Goal: Task Accomplishment & Management: Use online tool/utility

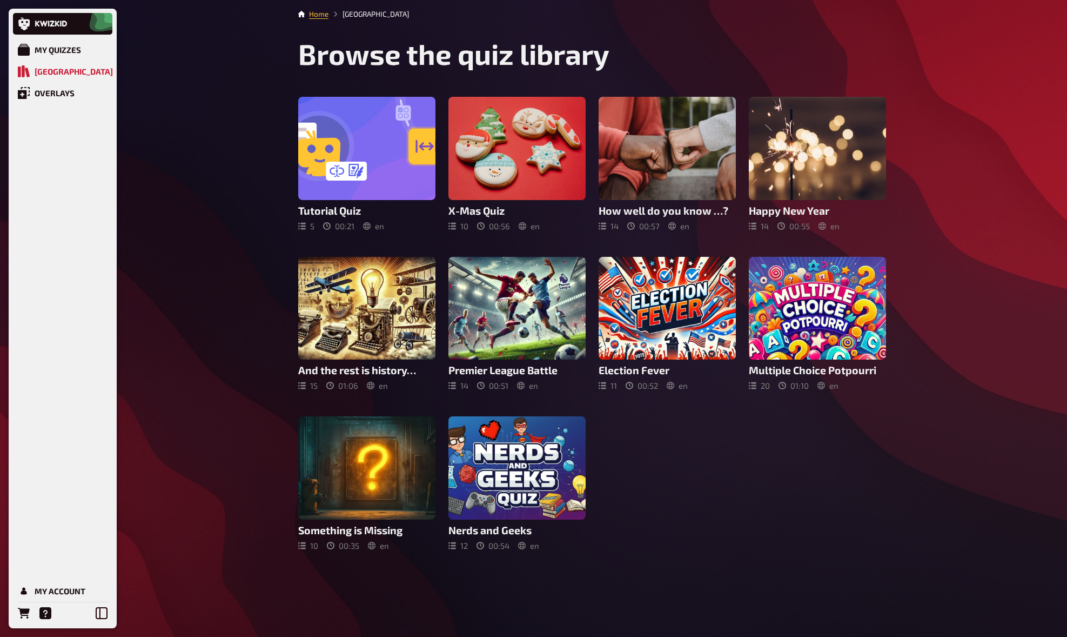
click at [150, 387] on div "My Quizzes Quiz Library Overlays My Account Home Quiz Library Browse the quiz l…" at bounding box center [533, 318] width 1067 height 637
click at [59, 591] on div "My Account" at bounding box center [60, 591] width 51 height 10
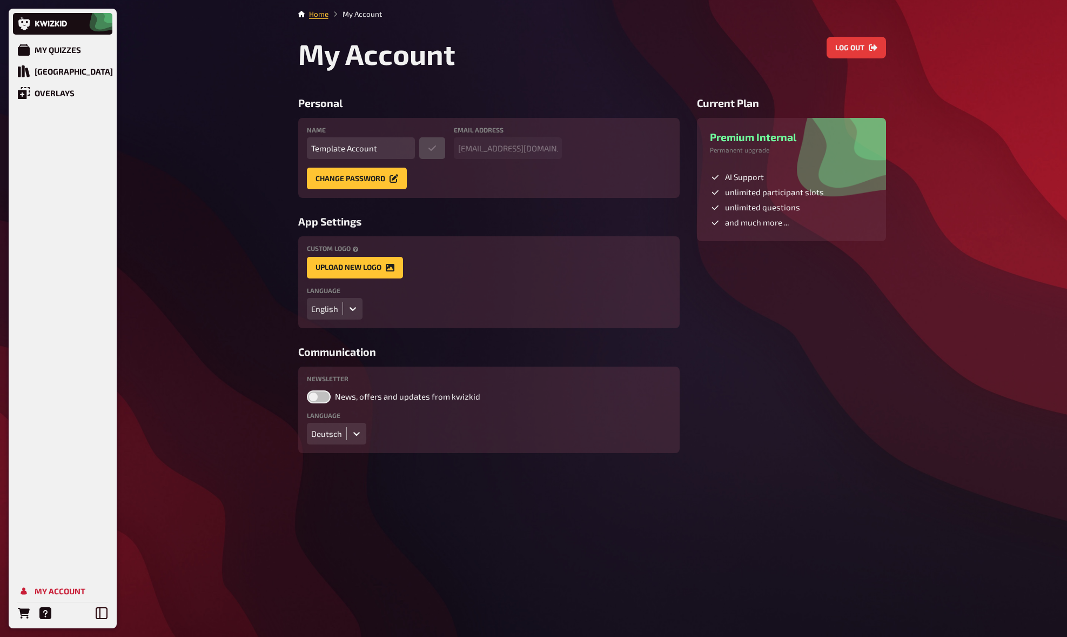
click at [331, 308] on div "English" at bounding box center [324, 309] width 27 height 10
click at [327, 329] on div "Deutsch" at bounding box center [335, 331] width 56 height 18
click at [77, 67] on div "Quiz Sammlung" at bounding box center [68, 71] width 66 height 10
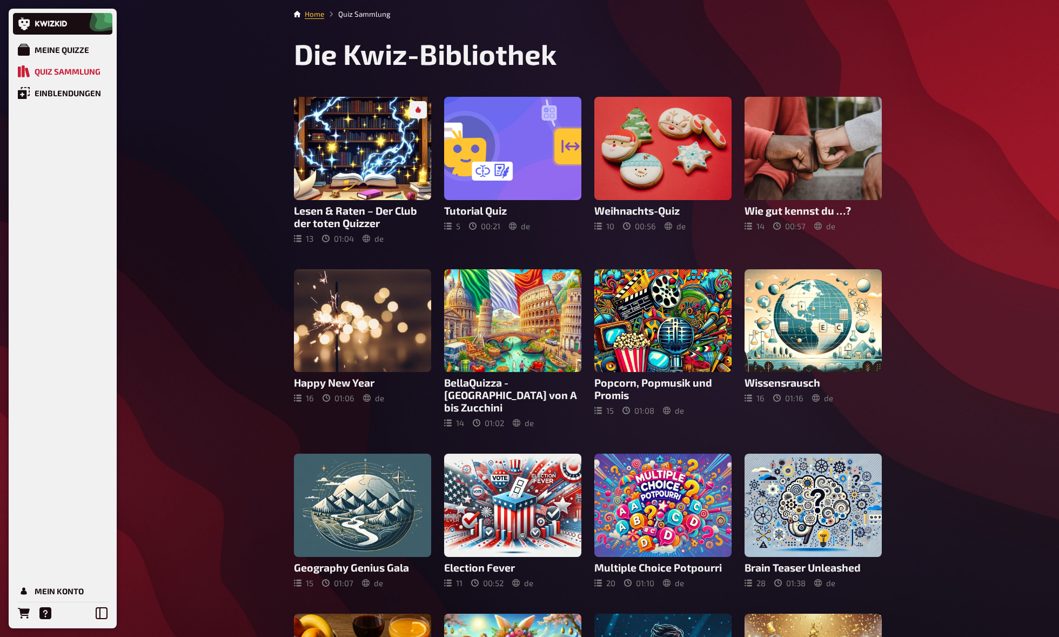
click at [240, 358] on div "Meine Quizze Quiz Sammlung Einblendungen Mein Konto Home Quiz Sammlung Die Kwiz…" at bounding box center [529, 485] width 1059 height 971
click at [240, 357] on div "Meine Quizze Quiz Sammlung Einblendungen Mein Konto Home Quiz Sammlung Die Kwiz…" at bounding box center [529, 485] width 1059 height 971
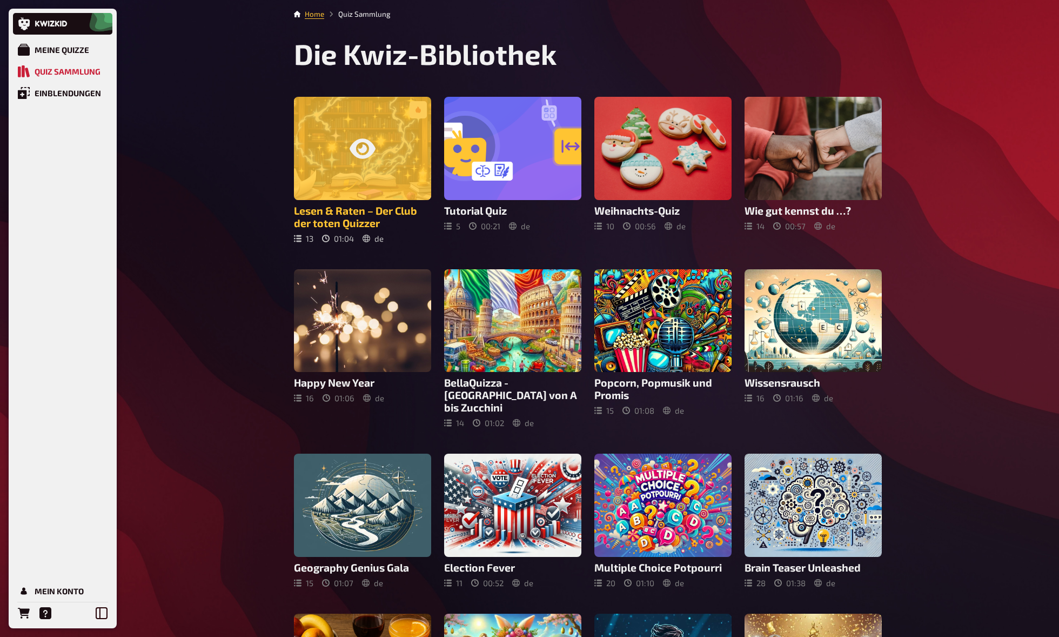
click at [354, 165] on div at bounding box center [362, 148] width 137 height 103
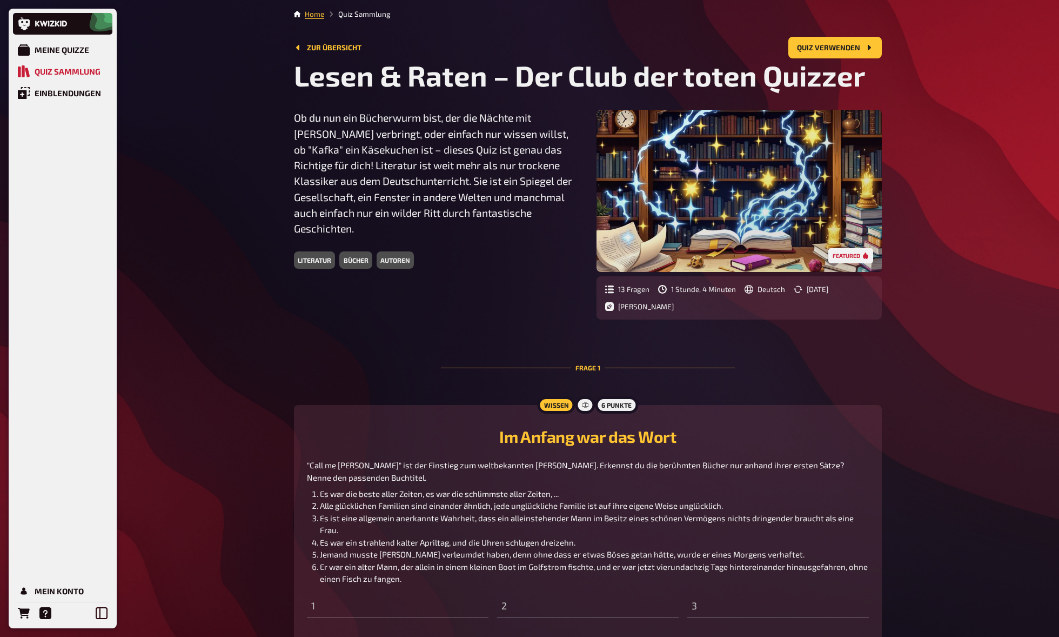
click at [260, 286] on div "Meine Quizze Quiz Sammlung Einblendungen Mein Konto Home Quiz Sammlung Zur Über…" at bounding box center [529, 531] width 1059 height 1063
click at [256, 306] on div "Meine Quizze Quiz Sammlung Einblendungen Mein Konto Home Quiz Sammlung Zur Über…" at bounding box center [529, 531] width 1059 height 1063
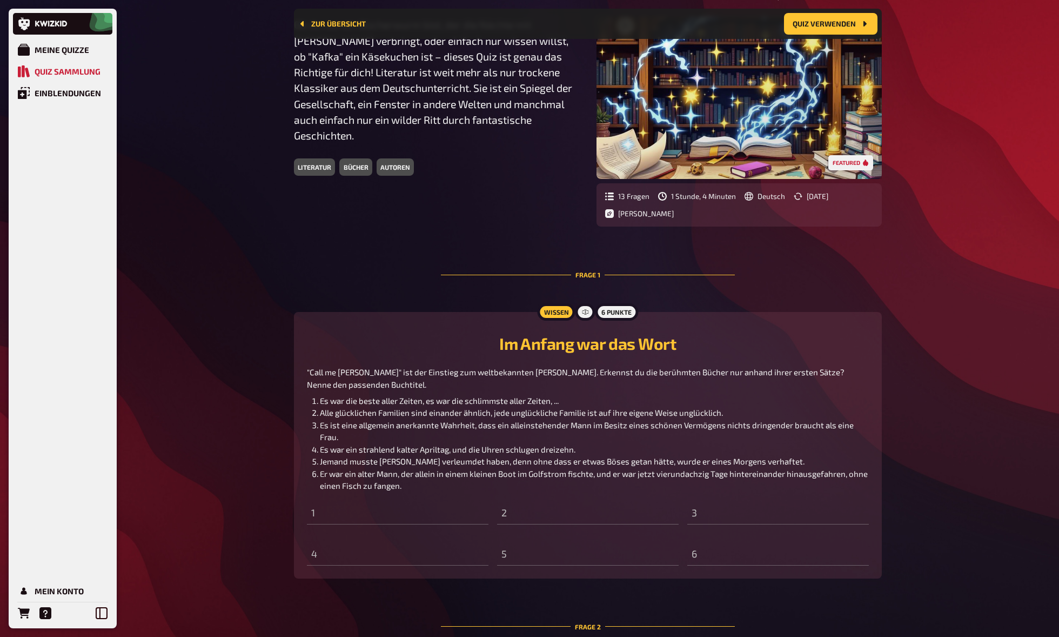
scroll to position [103, 0]
click at [258, 352] on div "Meine Quizze Quiz Sammlung Einblendungen Mein Konto Home Quiz Sammlung Zur Über…" at bounding box center [529, 433] width 1059 height 1072
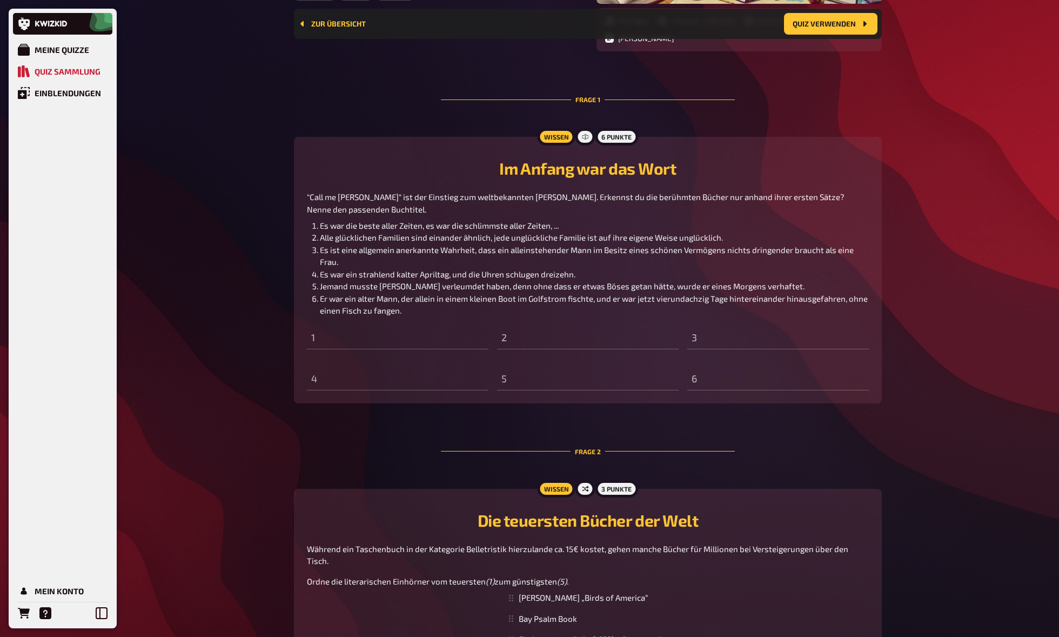
scroll to position [423, 0]
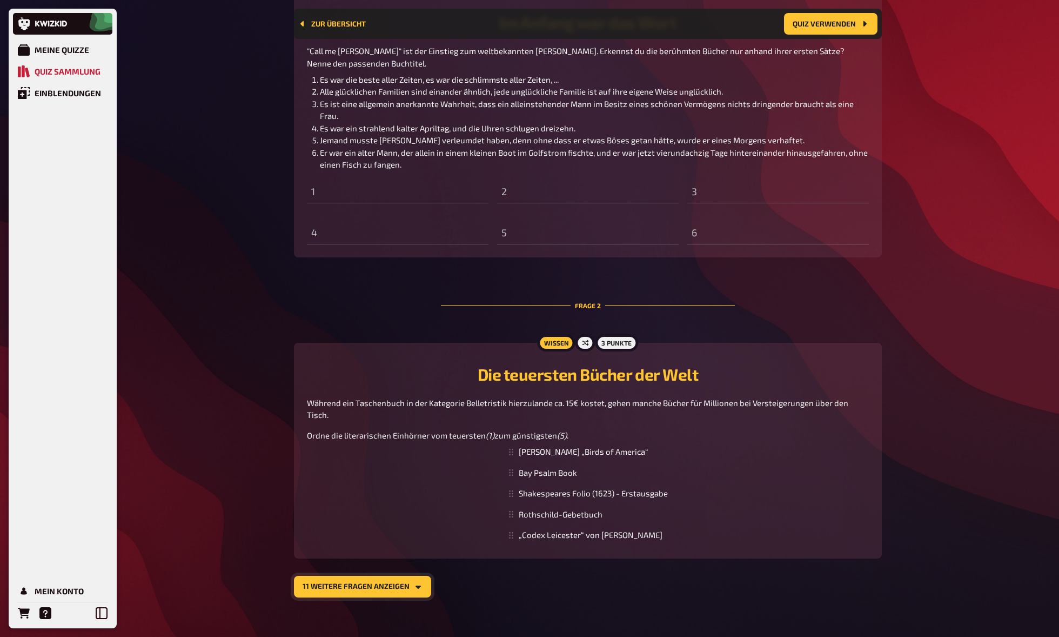
click at [400, 576] on button "11 weitere Fragen anzeigen" at bounding box center [362, 587] width 137 height 22
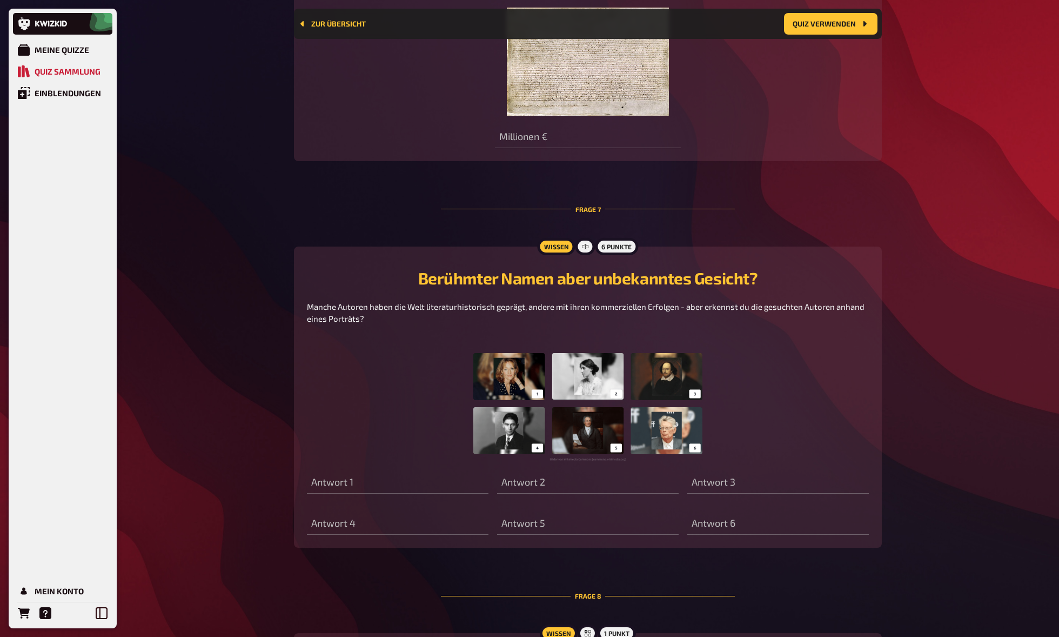
scroll to position [2537, 0]
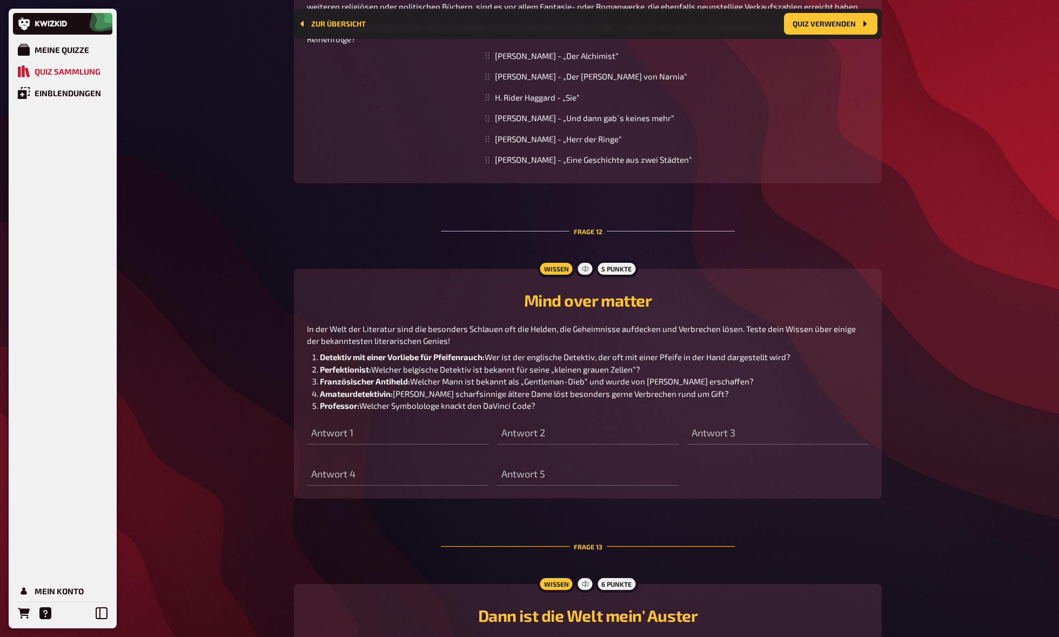
scroll to position [3809, 0]
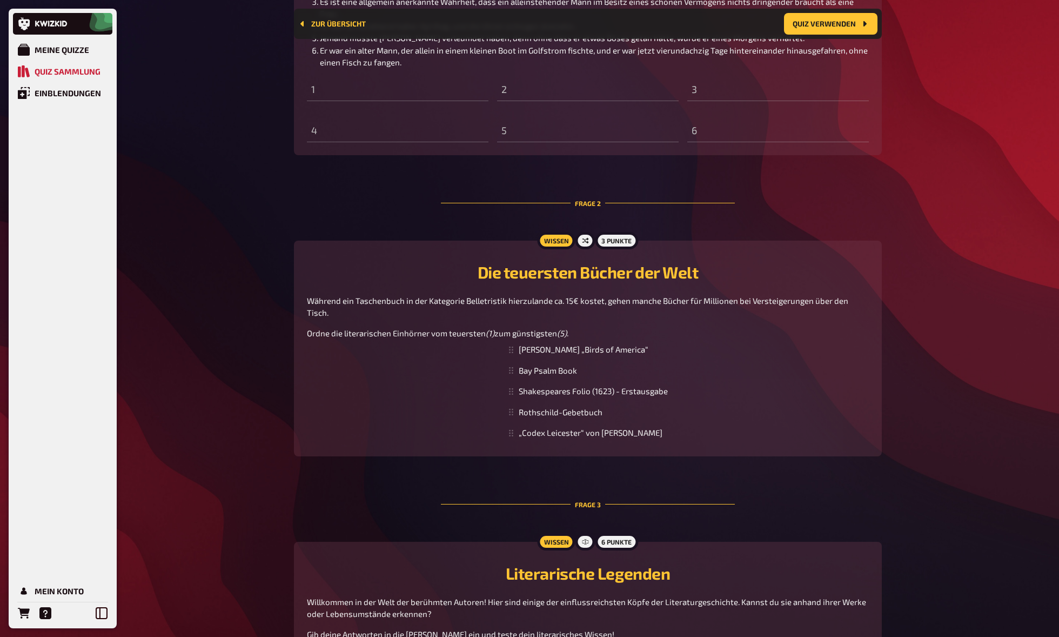
scroll to position [0, 0]
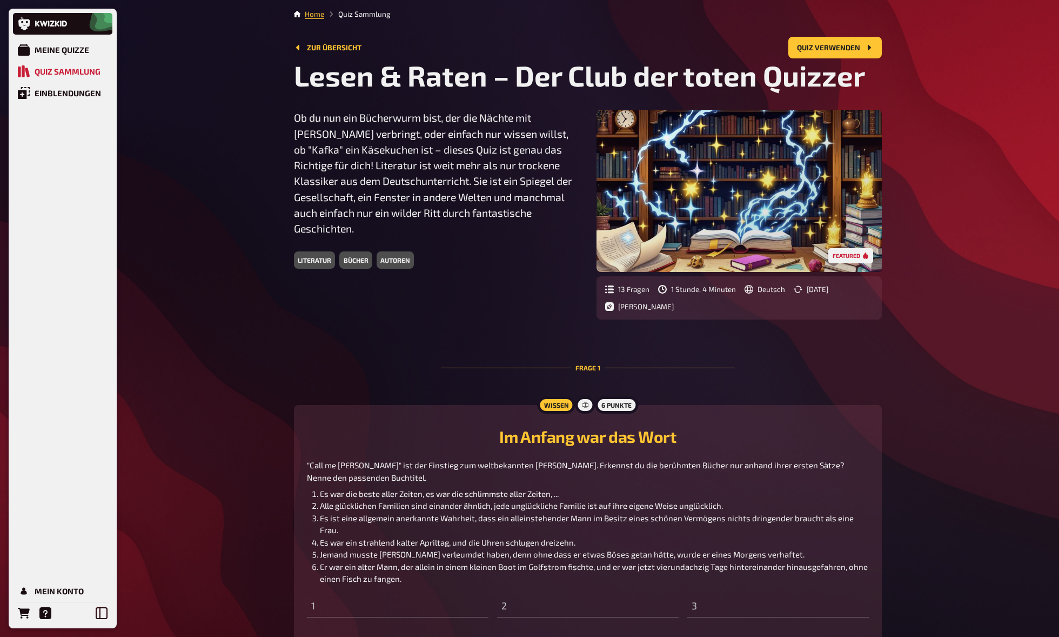
click at [356, 260] on div "bücher" at bounding box center [355, 259] width 32 height 17
click at [362, 199] on p "Ob du nun ein Bücherwurm bist, der die Nächte mit Dostojewski verbringt, oder e…" at bounding box center [436, 173] width 285 height 126
click at [332, 49] on link "Zur Übersicht" at bounding box center [328, 47] width 68 height 9
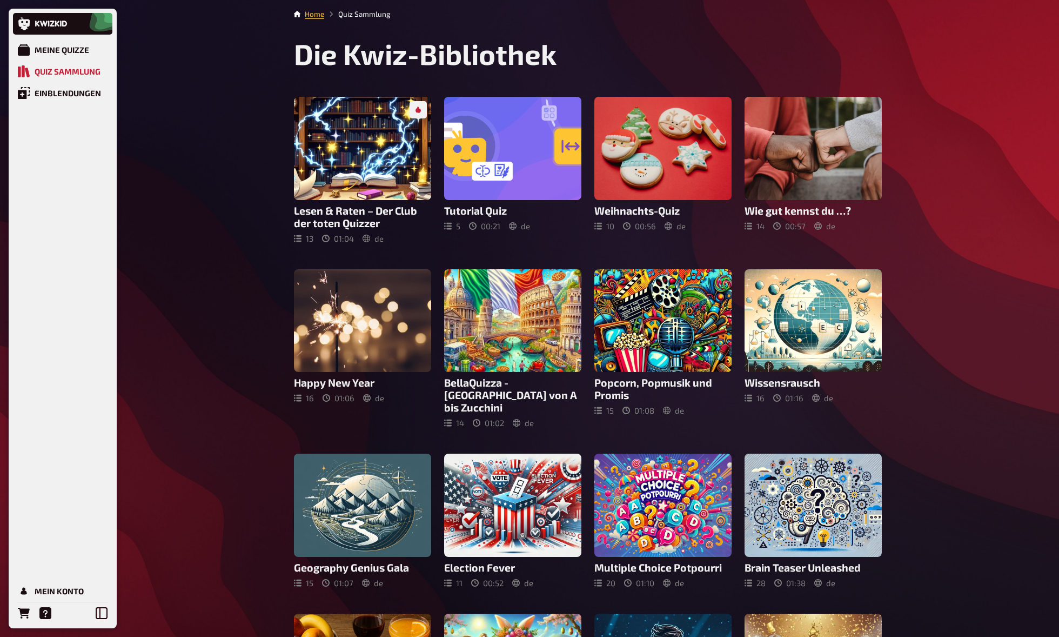
click at [228, 161] on div "Meine Quizze Quiz Sammlung Einblendungen Mein Konto Home Quiz Sammlung Die Kwiz…" at bounding box center [529, 485] width 1059 height 971
click at [151, 126] on div "Meine Quizze Quiz Sammlung Einblendungen Mein Konto Home Quiz Sammlung Die Kwiz…" at bounding box center [529, 485] width 1059 height 971
click at [267, 144] on div "Meine Quizze Quiz Sammlung Einblendungen Mein Konto Home Quiz Sammlung Die Kwiz…" at bounding box center [529, 485] width 1059 height 971
click at [259, 149] on div "Meine Quizze Quiz Sammlung Einblendungen Mein Konto Home Quiz Sammlung Die Kwiz…" at bounding box center [529, 485] width 1059 height 971
click at [258, 150] on div "Meine Quizze Quiz Sammlung Einblendungen Mein Konto Home Quiz Sammlung Die Kwiz…" at bounding box center [529, 485] width 1059 height 971
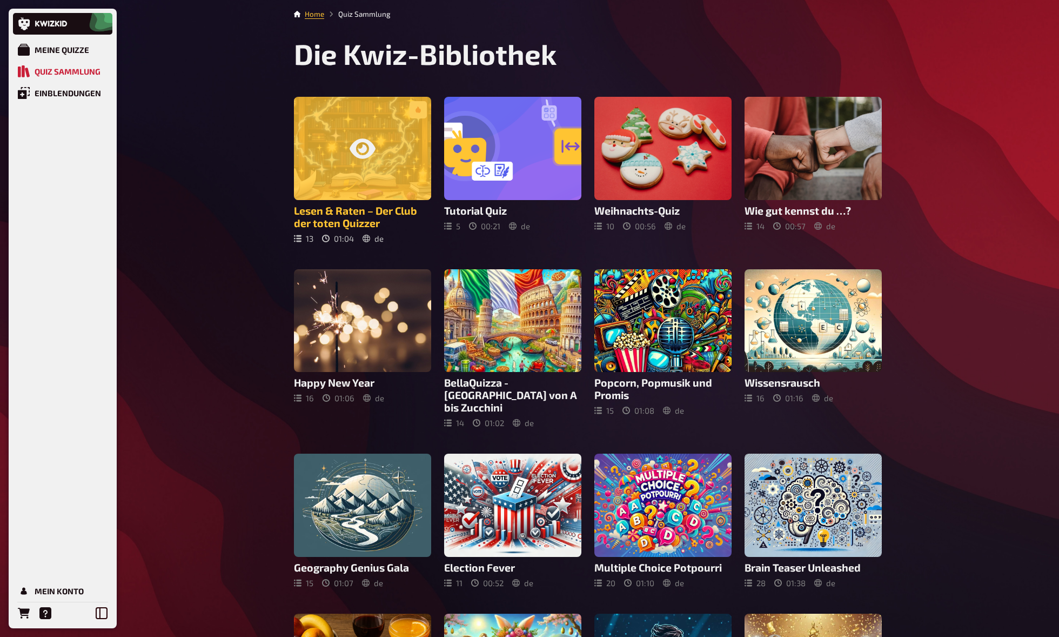
drag, startPoint x: 177, startPoint y: 102, endPoint x: 343, endPoint y: 120, distance: 167.4
click at [178, 102] on div "Meine Quizze Quiz Sammlung Einblendungen Mein Konto Home Quiz Sammlung Die Kwiz…" at bounding box center [529, 485] width 1059 height 971
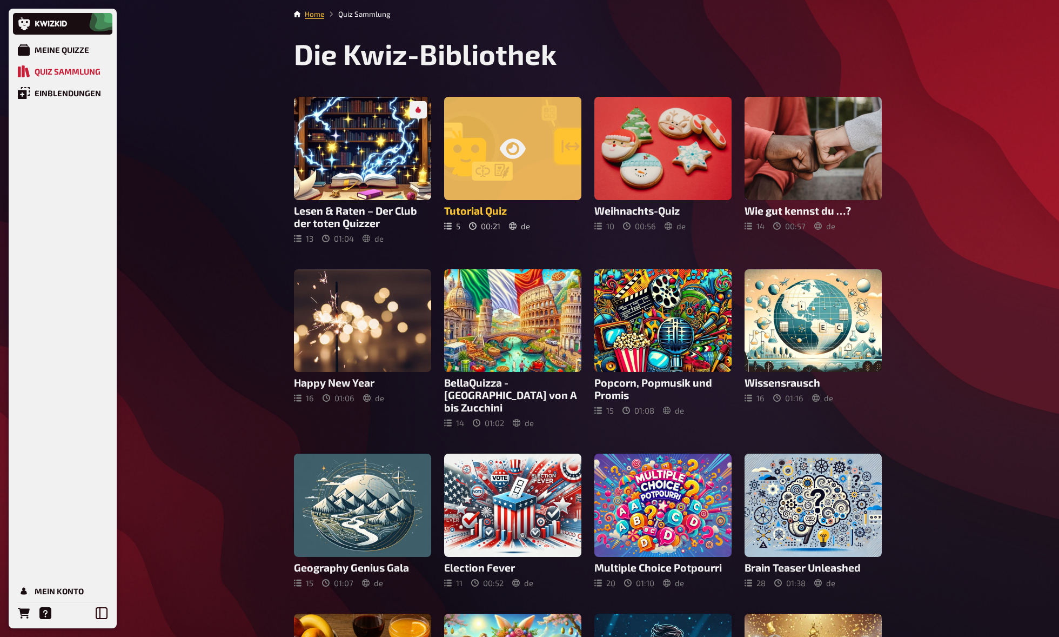
click at [543, 144] on div at bounding box center [512, 148] width 137 height 103
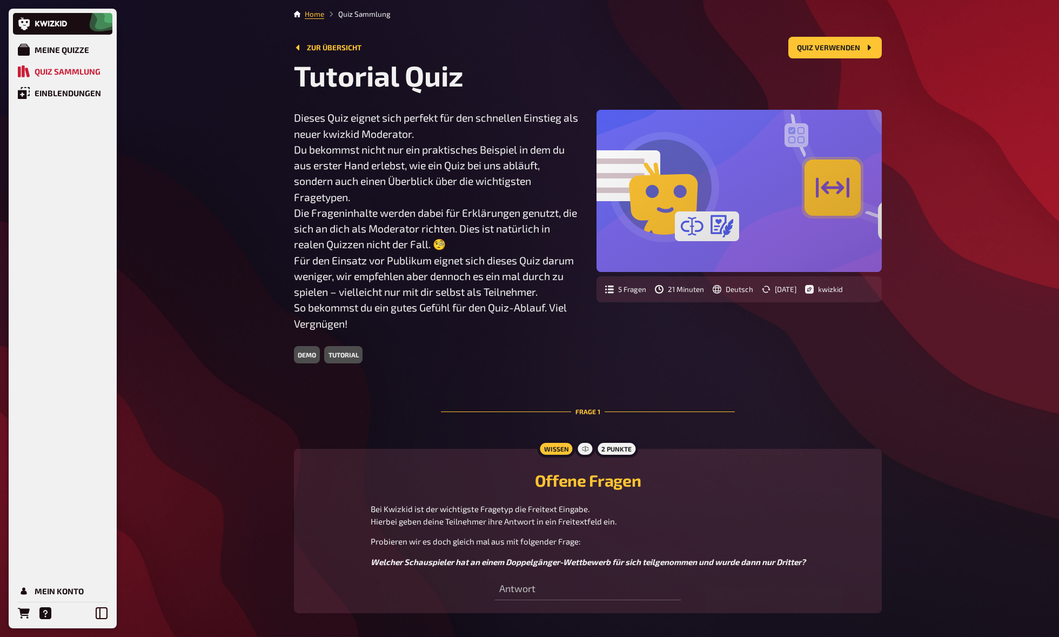
click at [259, 137] on div "Meine Quizze Quiz Sammlung Einblendungen Mein Konto Home Quiz Sammlung Zur Über…" at bounding box center [529, 466] width 1059 height 933
click at [315, 42] on div "Zur Übersicht Quiz verwenden" at bounding box center [588, 48] width 588 height 22
click at [311, 53] on div "Zur Übersicht Quiz verwenden" at bounding box center [588, 48] width 588 height 22
click at [312, 49] on link "Zur Übersicht" at bounding box center [328, 47] width 68 height 9
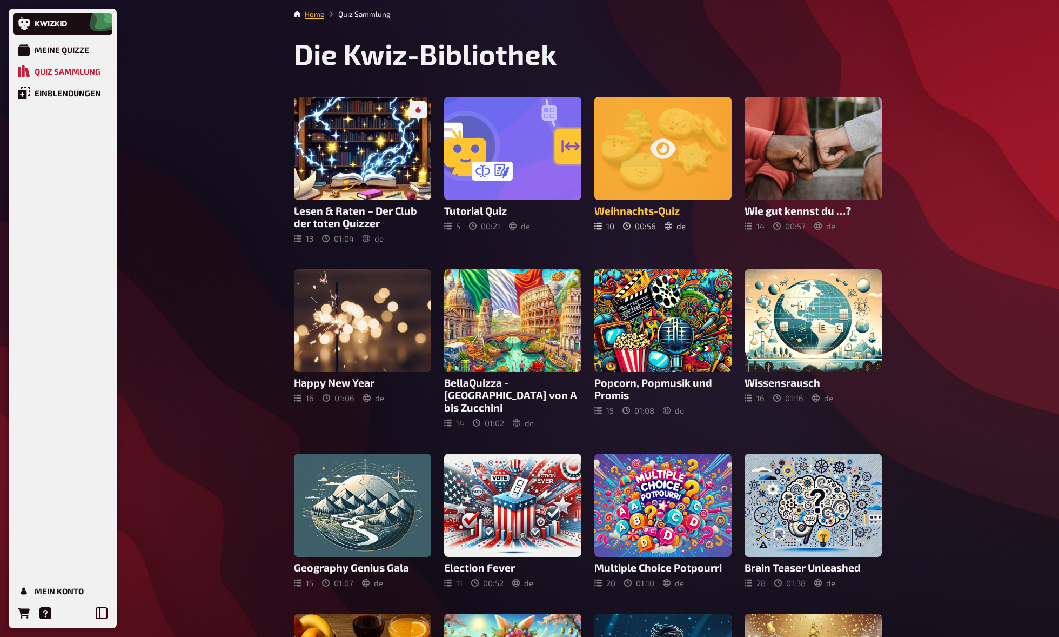
click at [701, 170] on div at bounding box center [662, 148] width 137 height 103
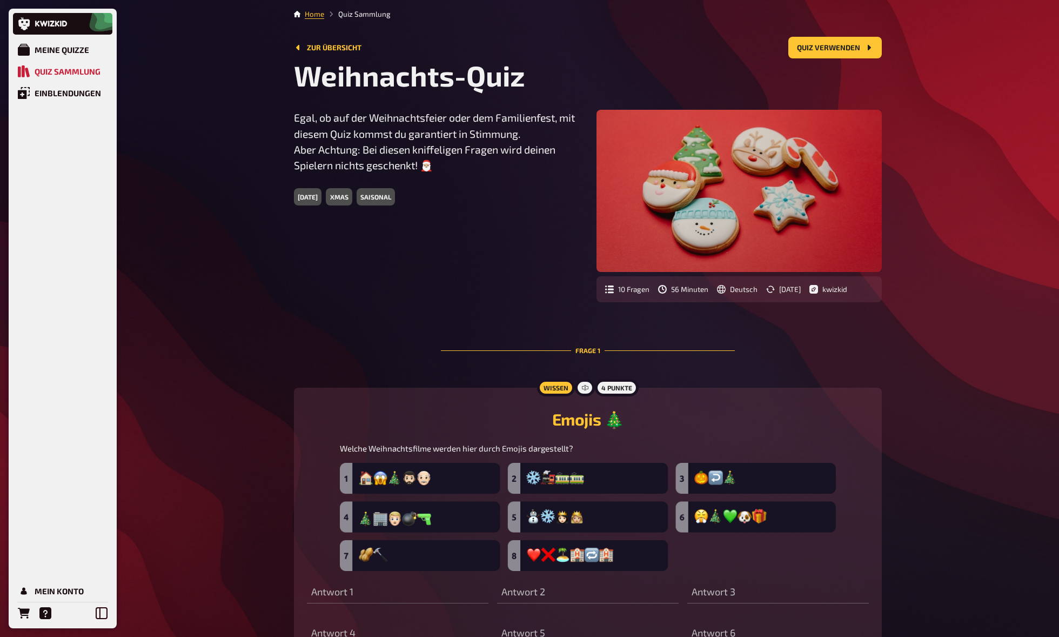
click at [479, 183] on div "Egal, ob auf der Weihnachtsfeier oder dem Familienfest, mit diesem Quiz kommst …" at bounding box center [436, 158] width 285 height 96
click at [343, 46] on link "Zur Übersicht" at bounding box center [328, 47] width 68 height 9
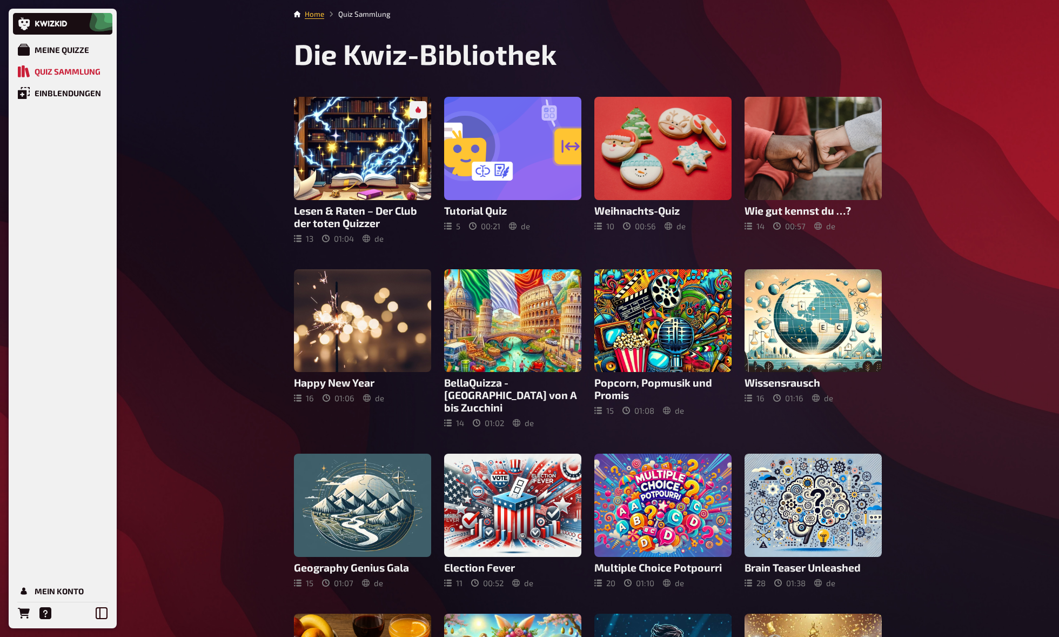
drag, startPoint x: 245, startPoint y: 112, endPoint x: 270, endPoint y: 113, distance: 24.4
click at [246, 112] on div "Meine Quizze Quiz Sammlung Einblendungen Mein Konto Home Quiz Sammlung Die Kwiz…" at bounding box center [529, 485] width 1059 height 971
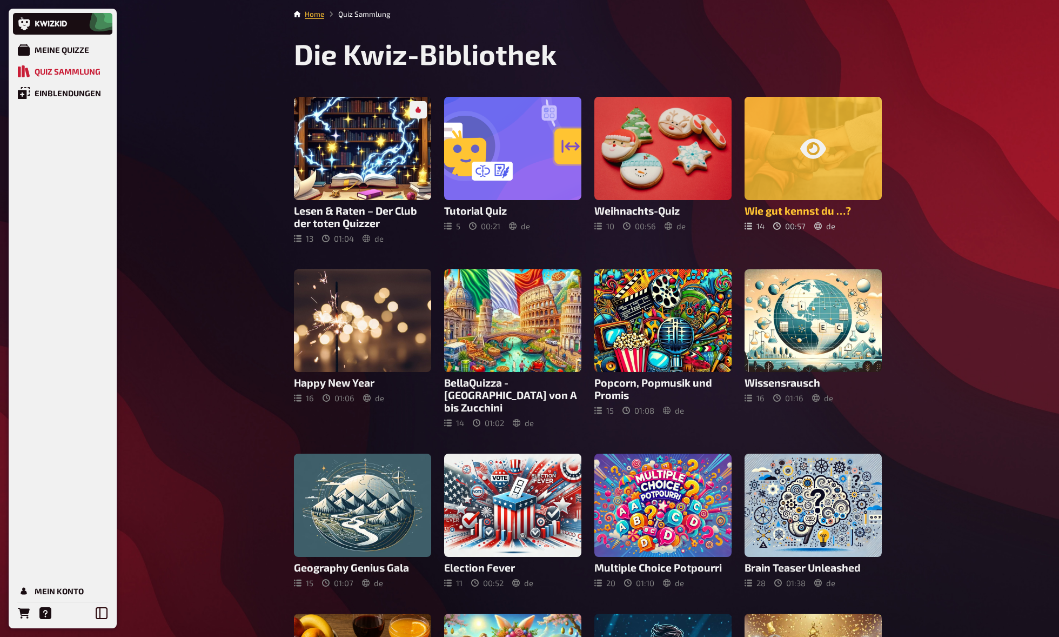
click at [807, 147] on icon at bounding box center [813, 148] width 26 height 20
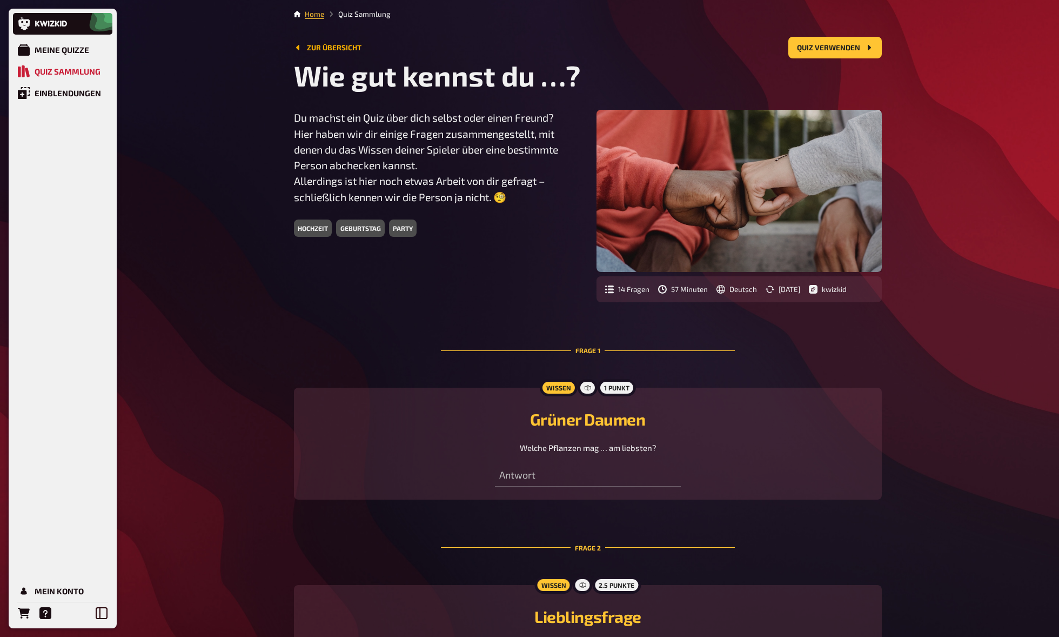
click at [324, 48] on link "Zur Übersicht" at bounding box center [328, 47] width 68 height 9
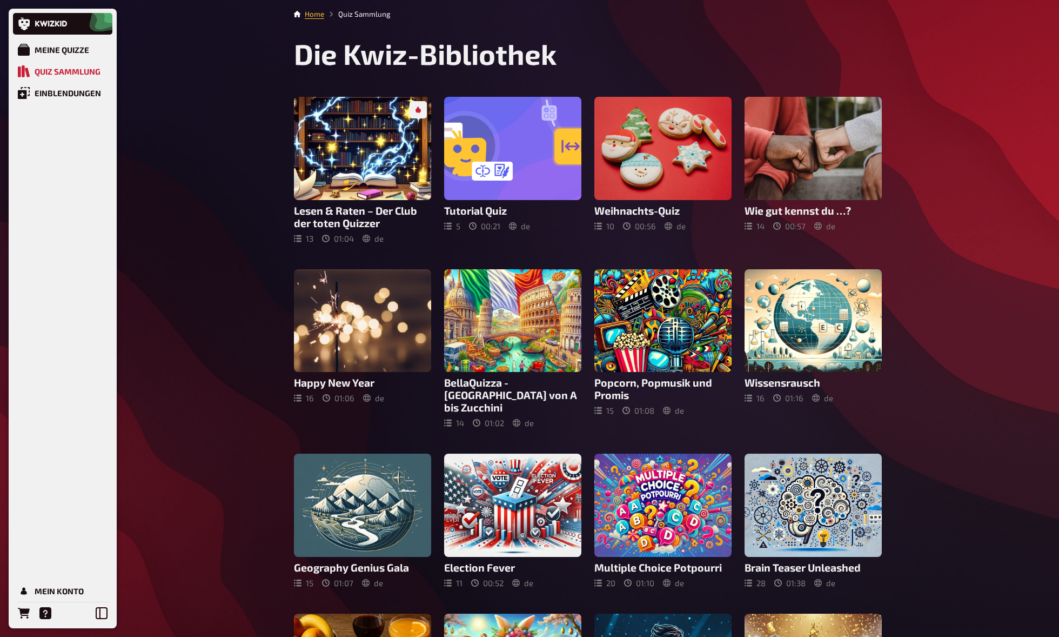
drag, startPoint x: 962, startPoint y: 156, endPoint x: 921, endPoint y: 165, distance: 42.5
click at [962, 156] on div "Meine Quizze Quiz Sammlung Einblendungen Mein Konto Home Quiz Sammlung Die Kwiz…" at bounding box center [529, 485] width 1059 height 971
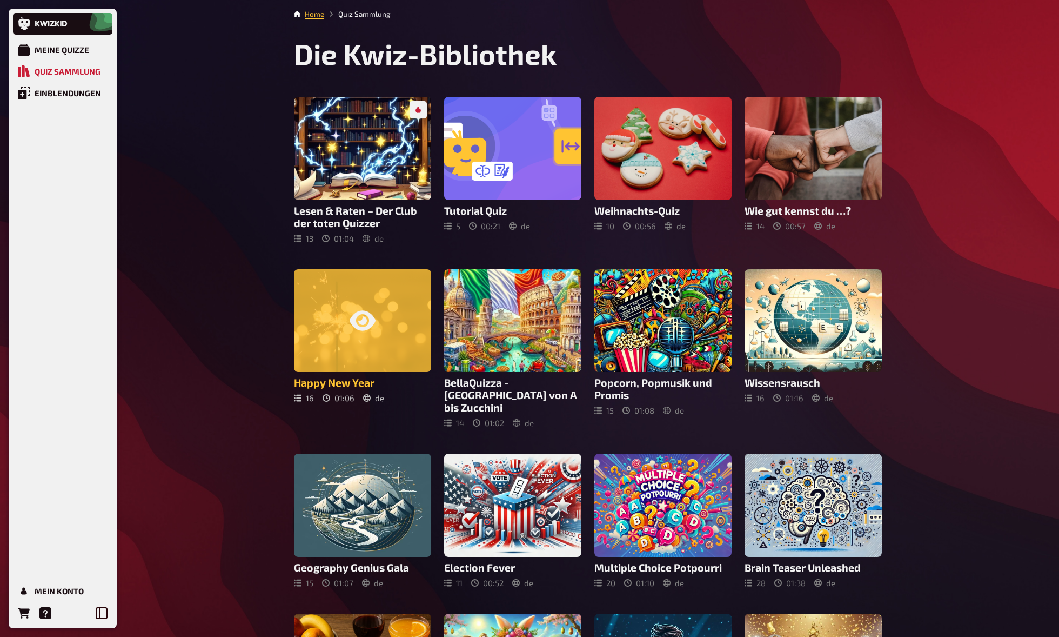
click at [301, 337] on div at bounding box center [362, 320] width 137 height 103
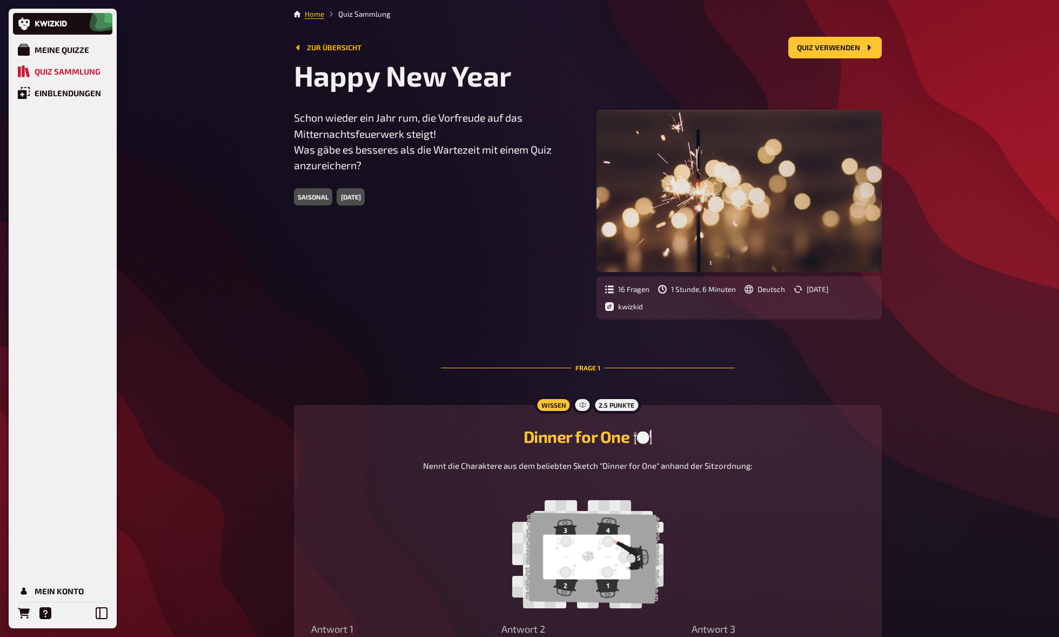
click at [347, 50] on link "Zur Übersicht" at bounding box center [328, 47] width 68 height 9
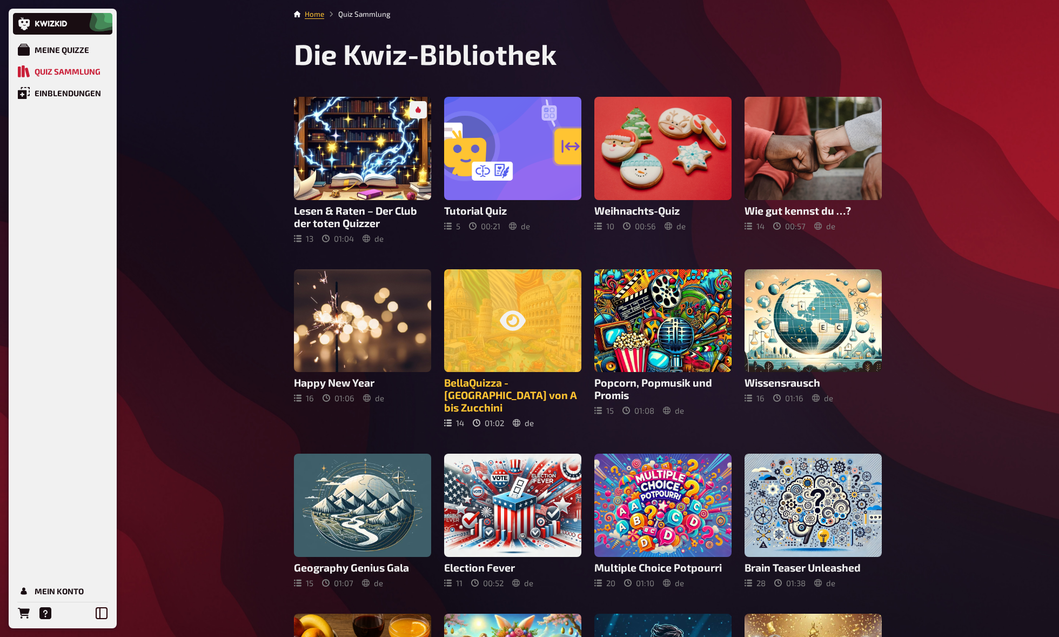
click at [477, 313] on div at bounding box center [512, 320] width 137 height 103
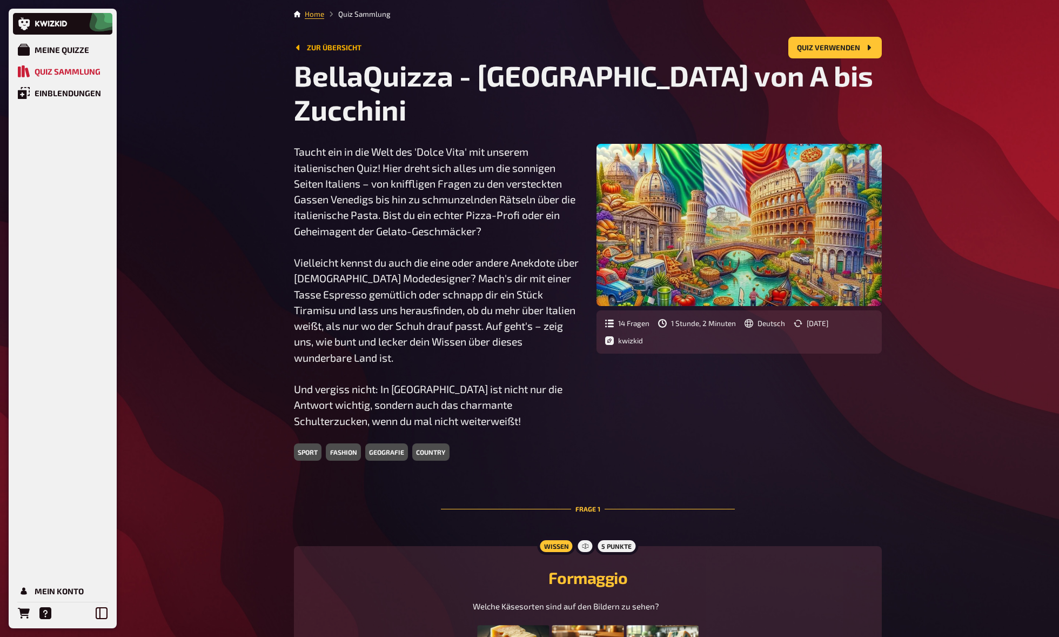
click at [327, 44] on link "Zur Übersicht" at bounding box center [328, 47] width 68 height 9
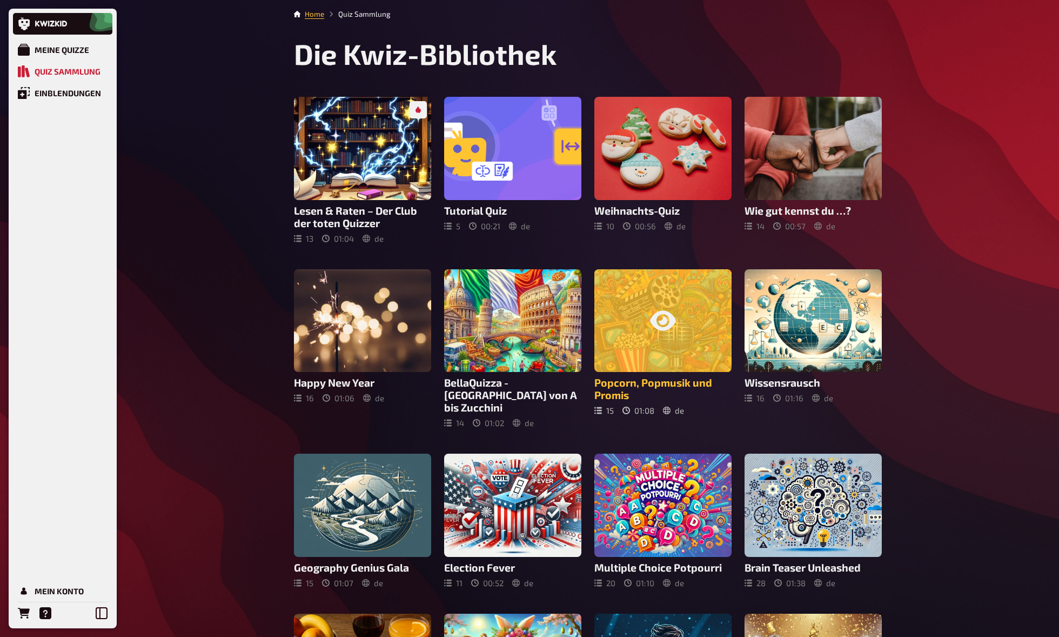
click at [619, 303] on div at bounding box center [662, 320] width 137 height 103
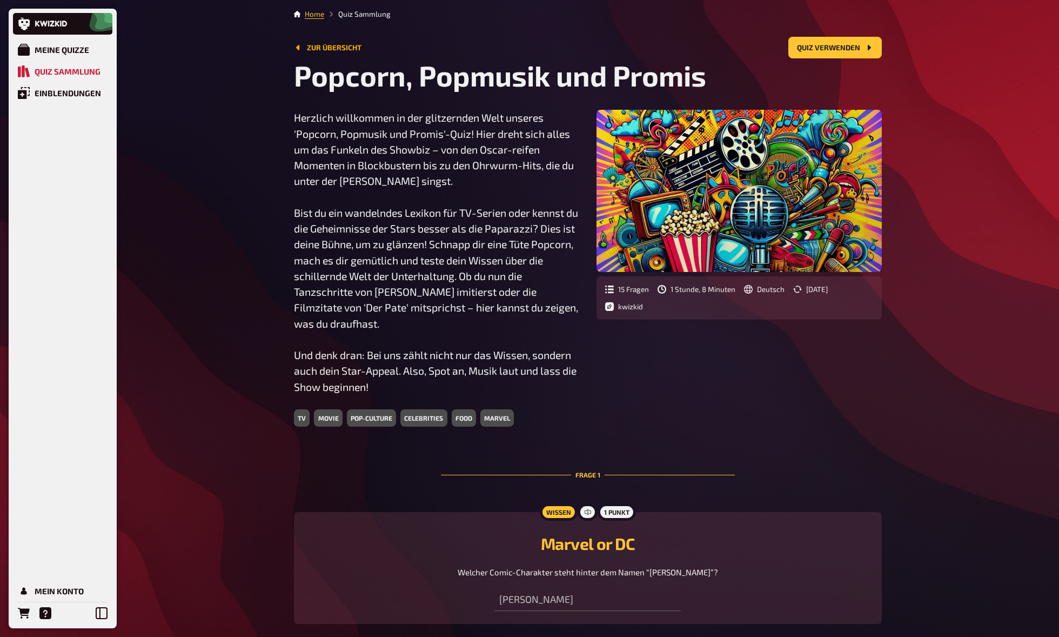
click at [346, 45] on link "Zur Übersicht" at bounding box center [328, 47] width 68 height 9
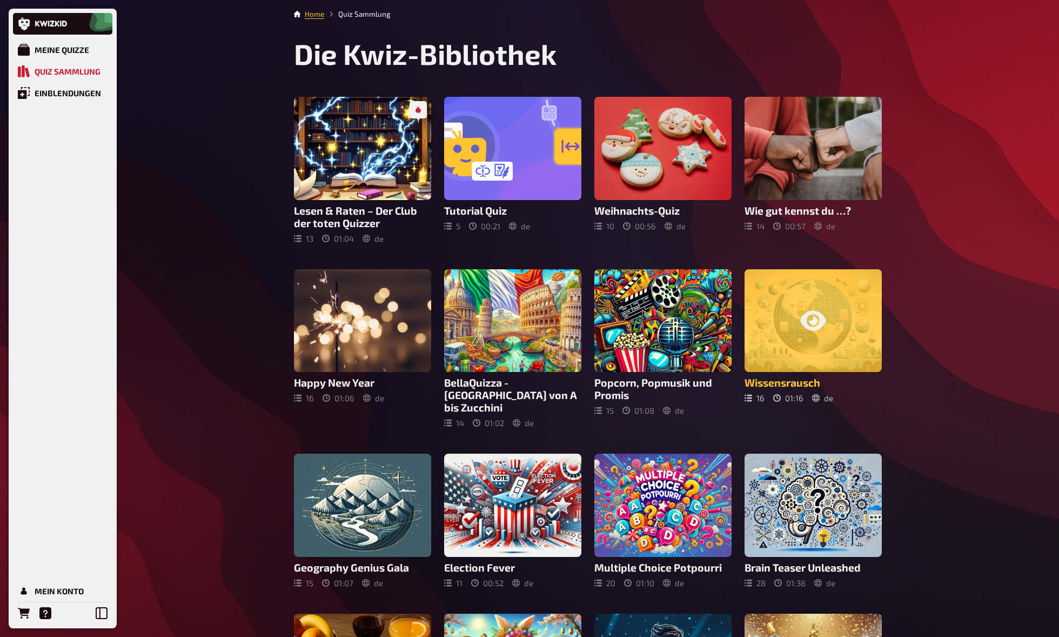
click at [815, 303] on div at bounding box center [813, 320] width 137 height 103
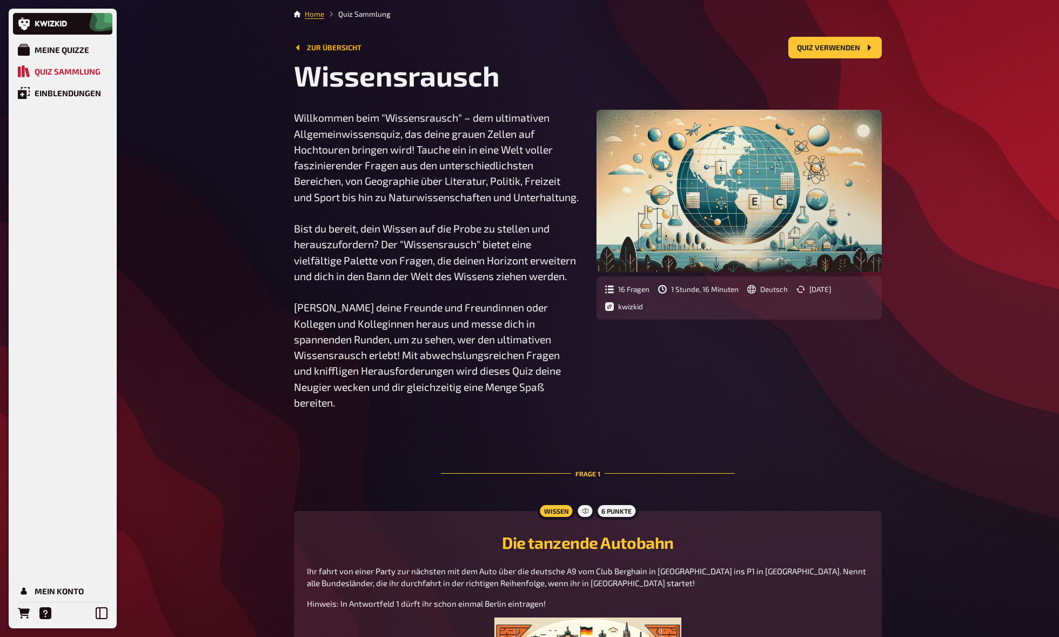
click at [354, 48] on link "Zur Übersicht" at bounding box center [328, 47] width 68 height 9
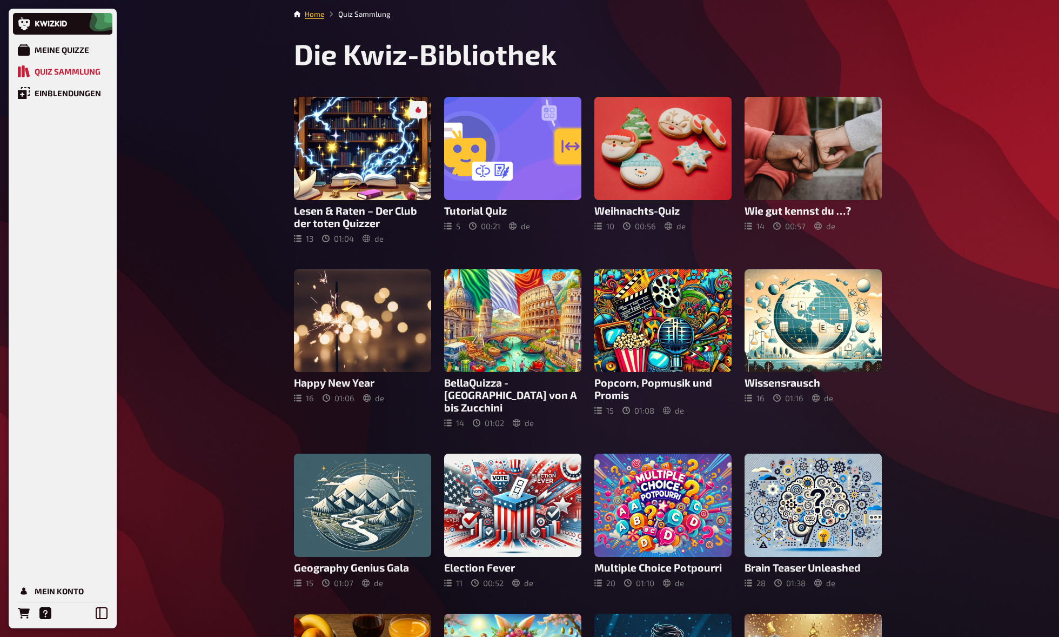
click at [205, 256] on div "Meine Quizze Quiz Sammlung Einblendungen Mein Konto Home Quiz Sammlung Die Kwiz…" at bounding box center [529, 485] width 1059 height 971
click at [222, 245] on div "Meine Quizze Quiz Sammlung Einblendungen Mein Konto Home Quiz Sammlung Die Kwiz…" at bounding box center [529, 485] width 1059 height 971
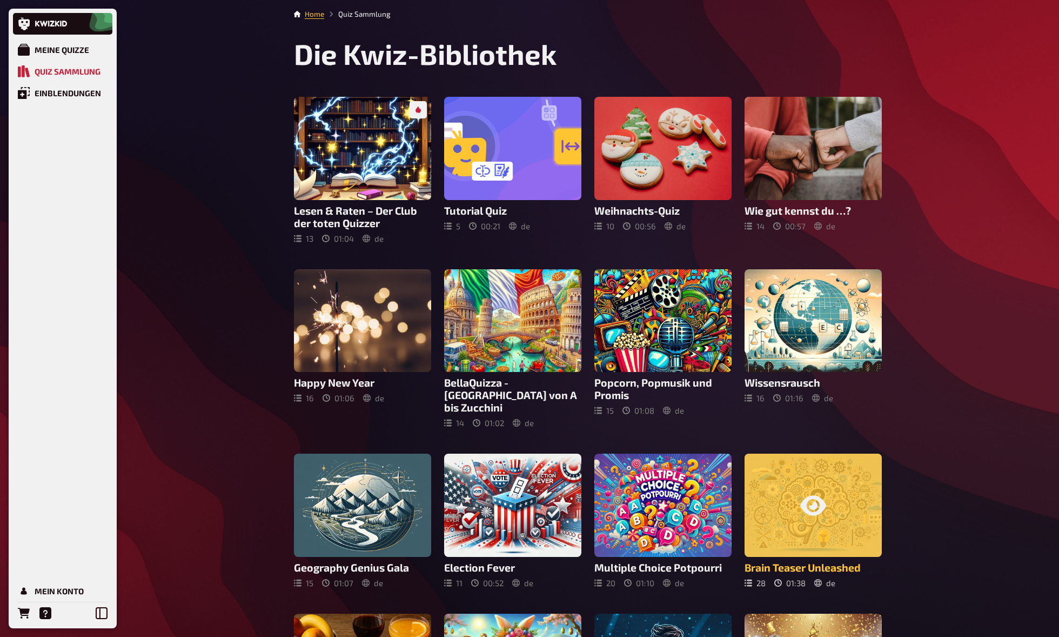
click at [823, 503] on icon at bounding box center [813, 505] width 26 height 26
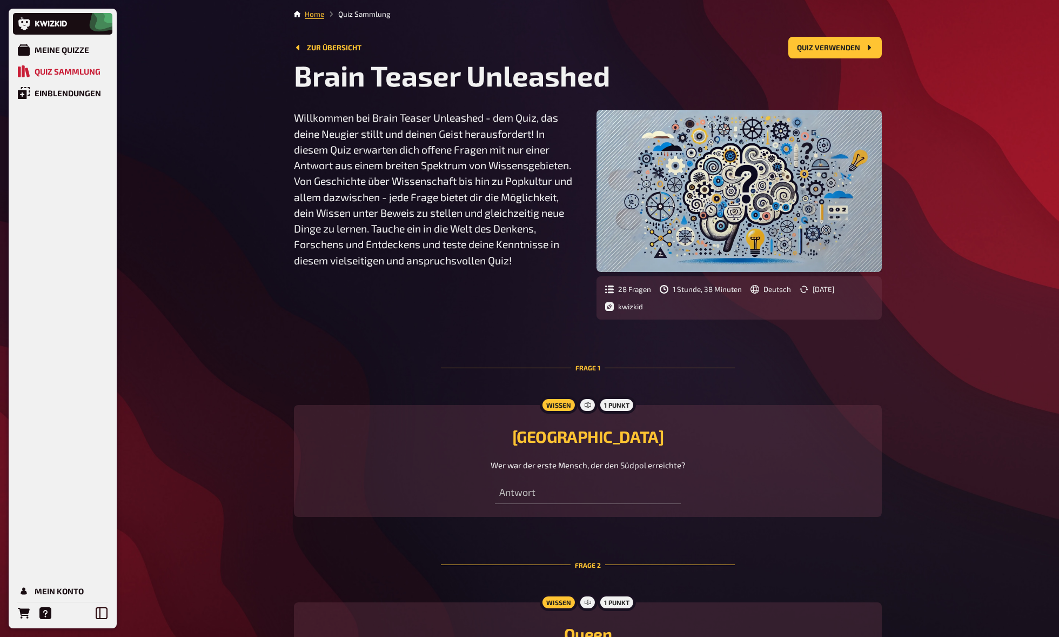
click at [927, 518] on div "Meine Quizze Quiz Sammlung Einblendungen Mein Konto Home Quiz Sammlung Zur Über…" at bounding box center [529, 402] width 1059 height 804
click at [927, 506] on div "Meine Quizze Quiz Sammlung Einblendungen Mein Konto Home Quiz Sammlung Zur Über…" at bounding box center [529, 402] width 1059 height 804
click at [313, 268] on div "Willkommen bei Brain Teaser Unleashed - dem Quiz, das deine Neugier stillt und …" at bounding box center [436, 196] width 285 height 173
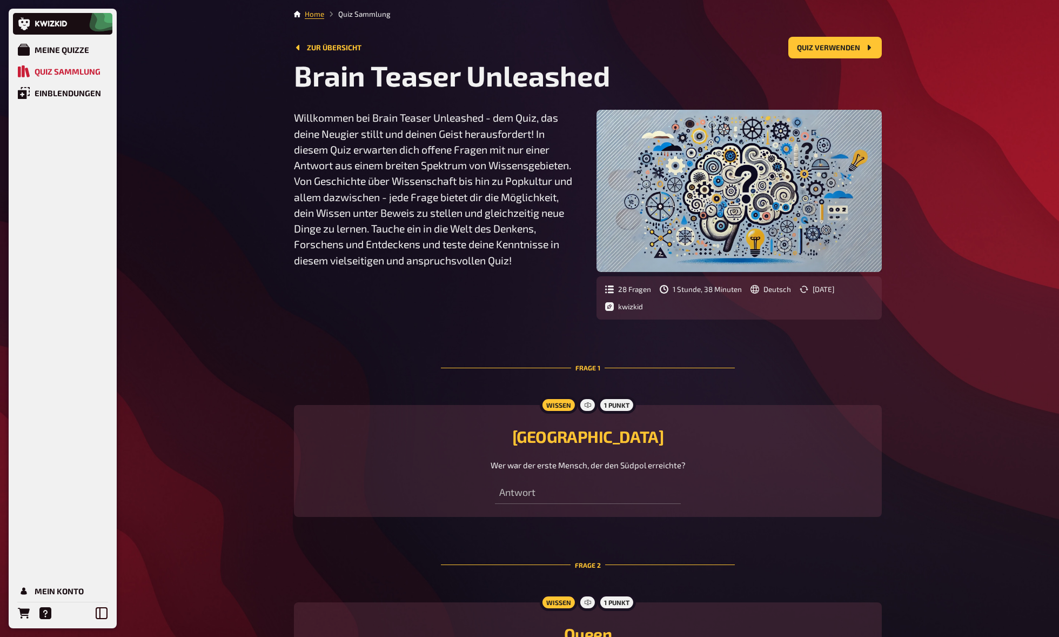
click at [313, 268] on div "Willkommen bei Brain Teaser Unleashed - dem Quiz, das deine Neugier stillt und …" at bounding box center [436, 196] width 285 height 173
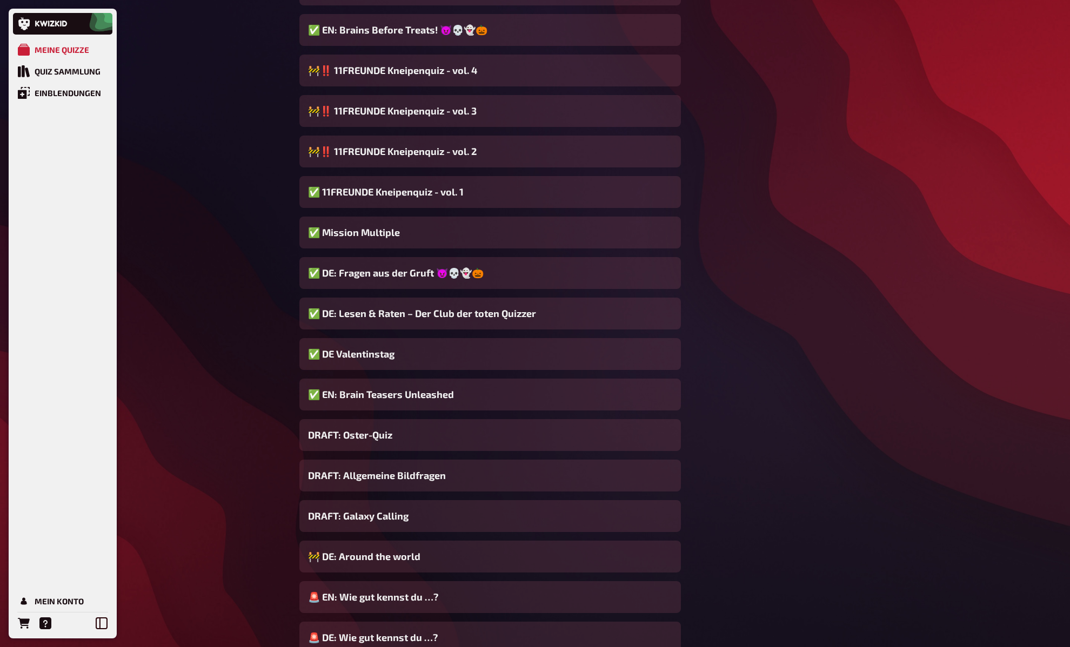
scroll to position [666, 0]
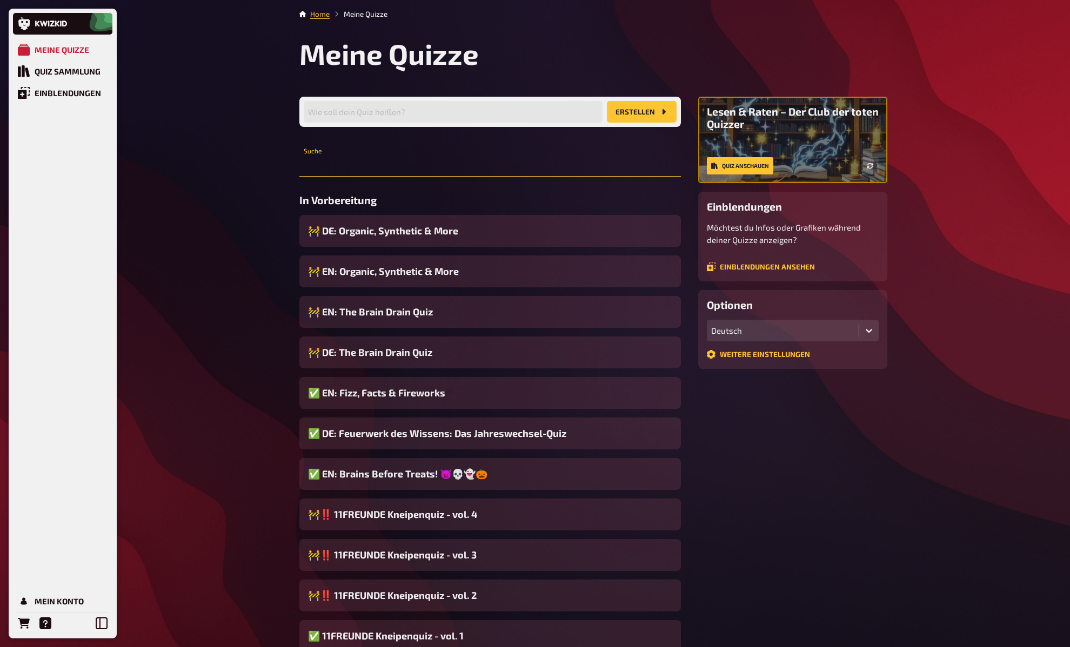
click at [340, 168] on input "text" at bounding box center [490, 166] width 382 height 22
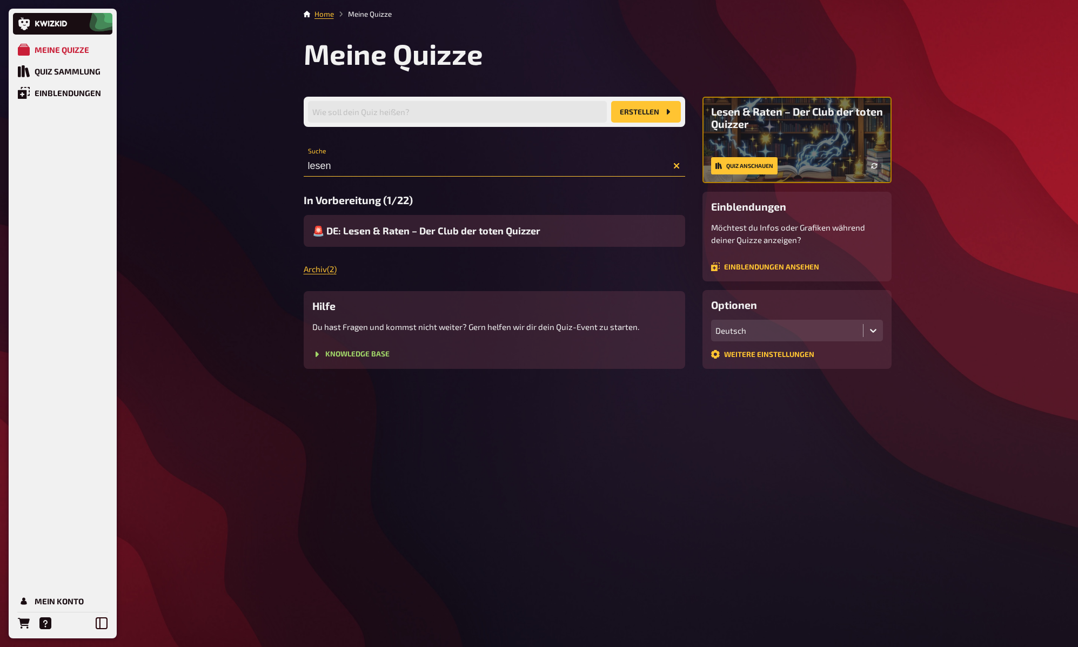
type input "lesen"
click at [255, 229] on div "Meine Quizze Quiz Sammlung Einblendungen Mein Konto Home Meine Quizze Meine Qui…" at bounding box center [539, 323] width 1078 height 647
click at [264, 217] on div "Meine Quizze Quiz Sammlung Einblendungen Mein Konto Home Meine Quizze Meine Qui…" at bounding box center [539, 323] width 1078 height 647
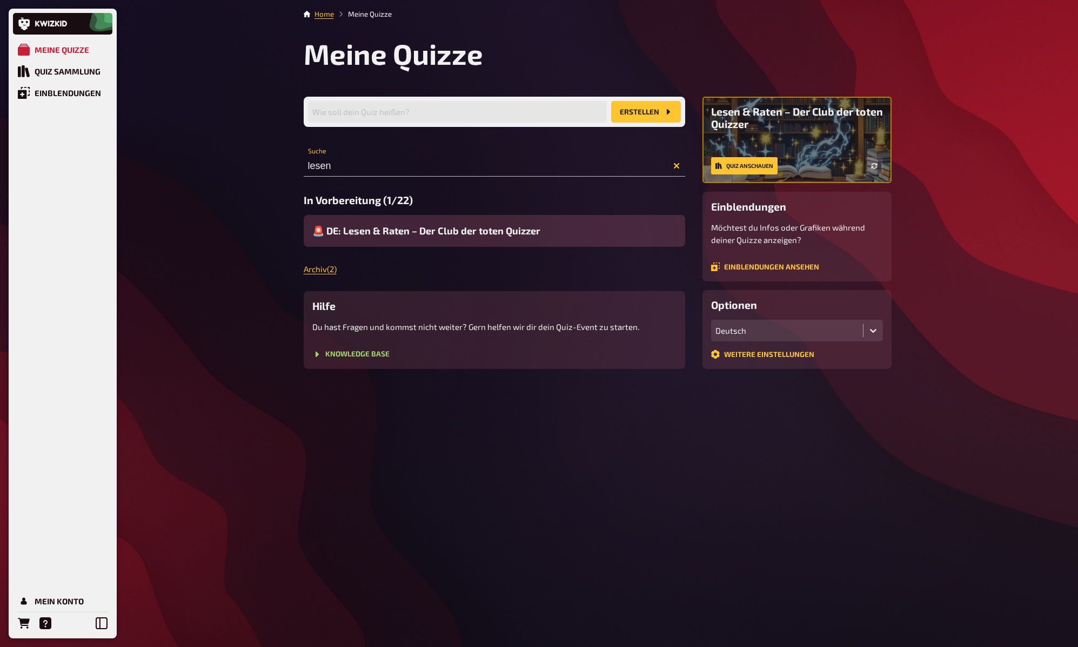
click at [437, 230] on span "🚨 DE: Lesen & Raten – Der Club der toten Quizzer" at bounding box center [426, 231] width 228 height 15
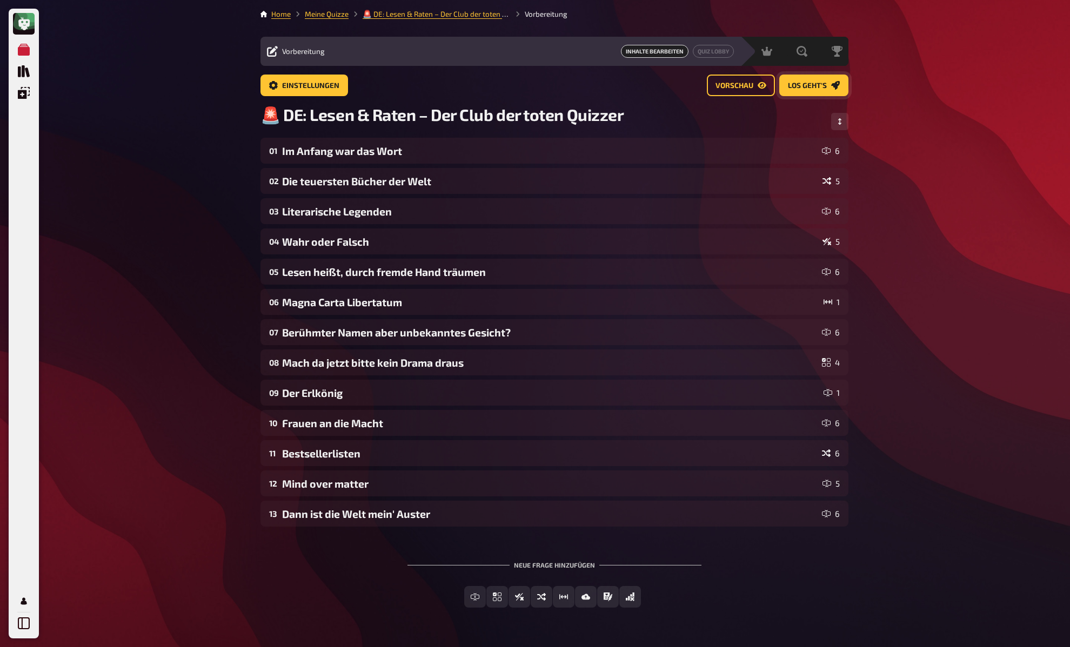
click at [813, 83] on span "Los geht's" at bounding box center [807, 86] width 39 height 8
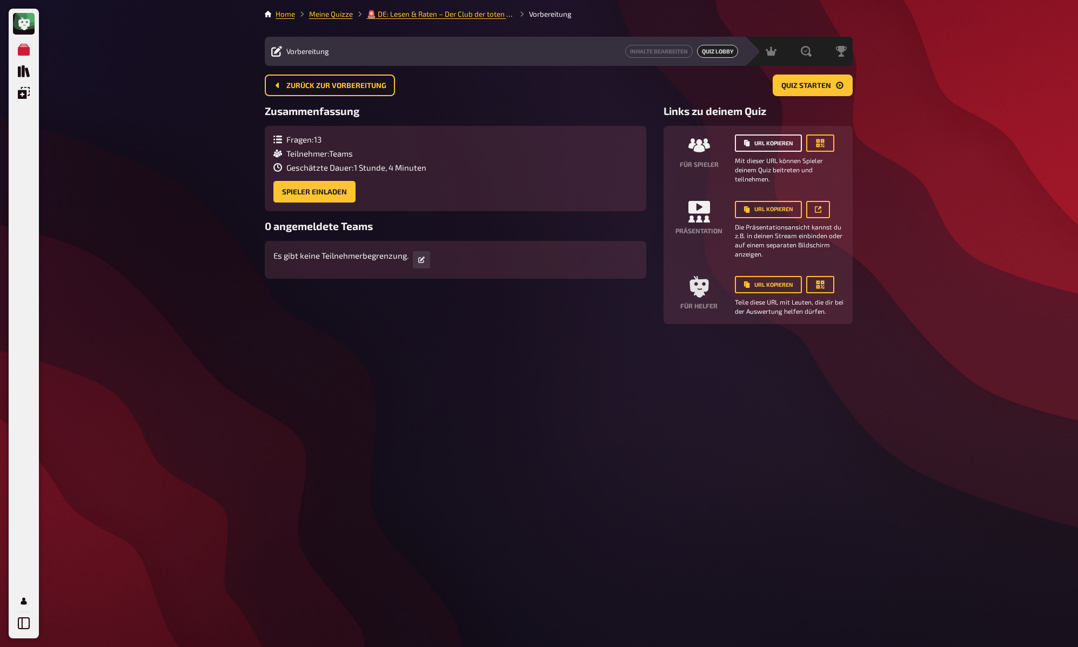
click at [765, 144] on button "URL kopieren" at bounding box center [768, 143] width 67 height 17
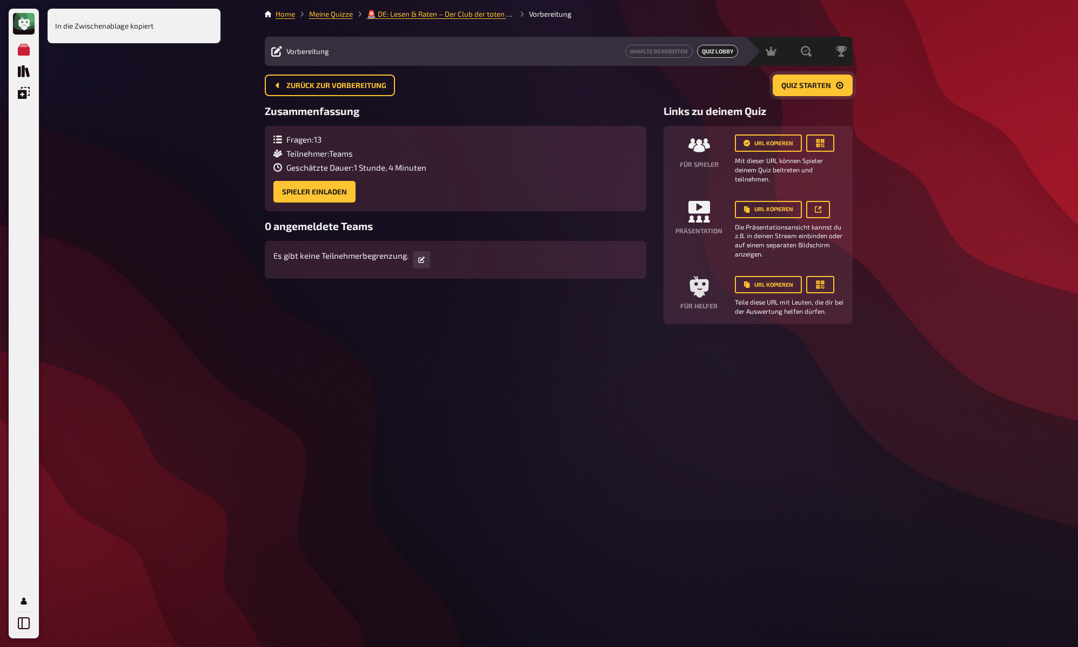
click at [802, 85] on span "Quiz starten" at bounding box center [806, 86] width 50 height 8
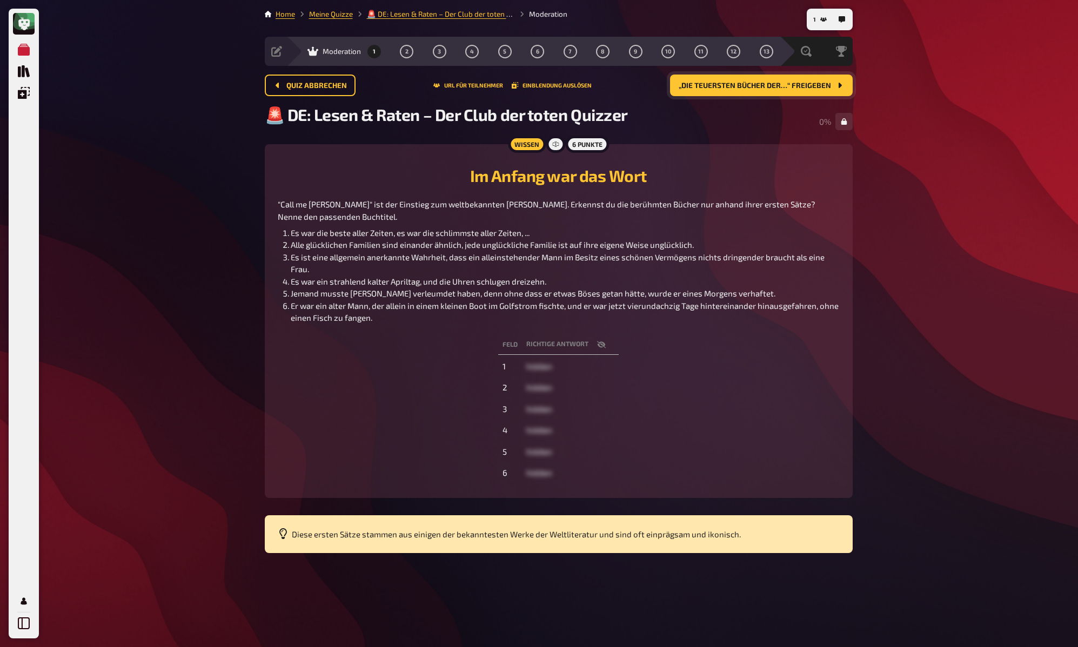
click at [602, 345] on icon "button" at bounding box center [601, 344] width 9 height 9
drag, startPoint x: 511, startPoint y: 369, endPoint x: 613, endPoint y: 369, distance: 102.1
click at [613, 369] on span "Eine Geschichte aus zwei Städten" at bounding box center [570, 367] width 123 height 10
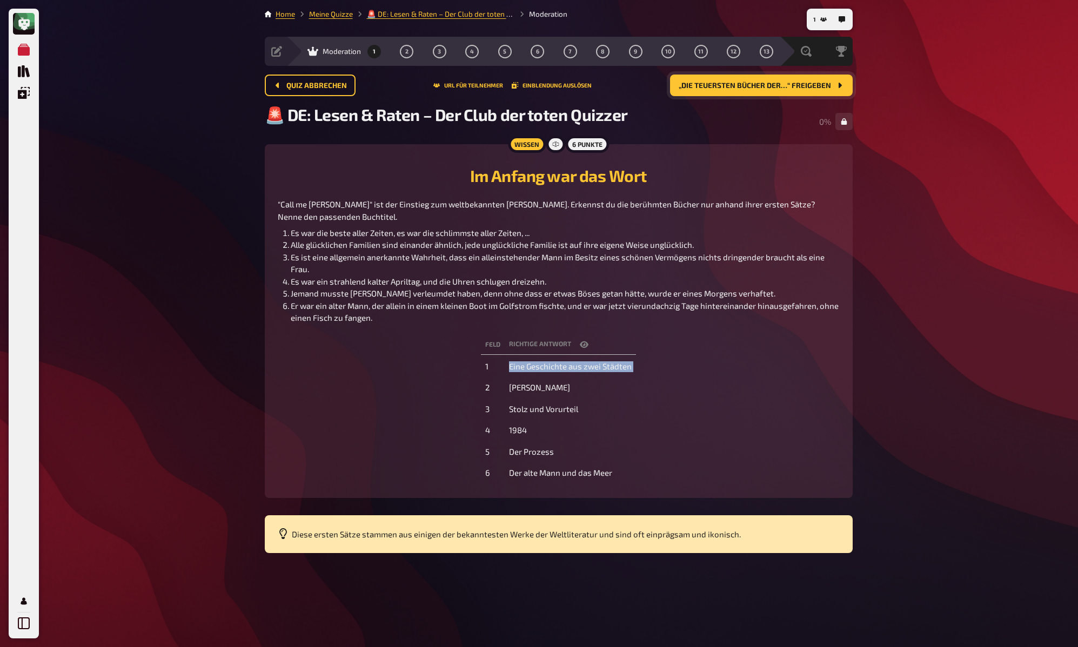
click at [613, 369] on span "Eine Geschichte aus zwei Städten" at bounding box center [570, 367] width 123 height 10
copy span "Eine Geschichte aus zwei Städten"
click at [758, 91] on button "„Die teuersten Bücher der…“ freigeben" at bounding box center [761, 86] width 183 height 22
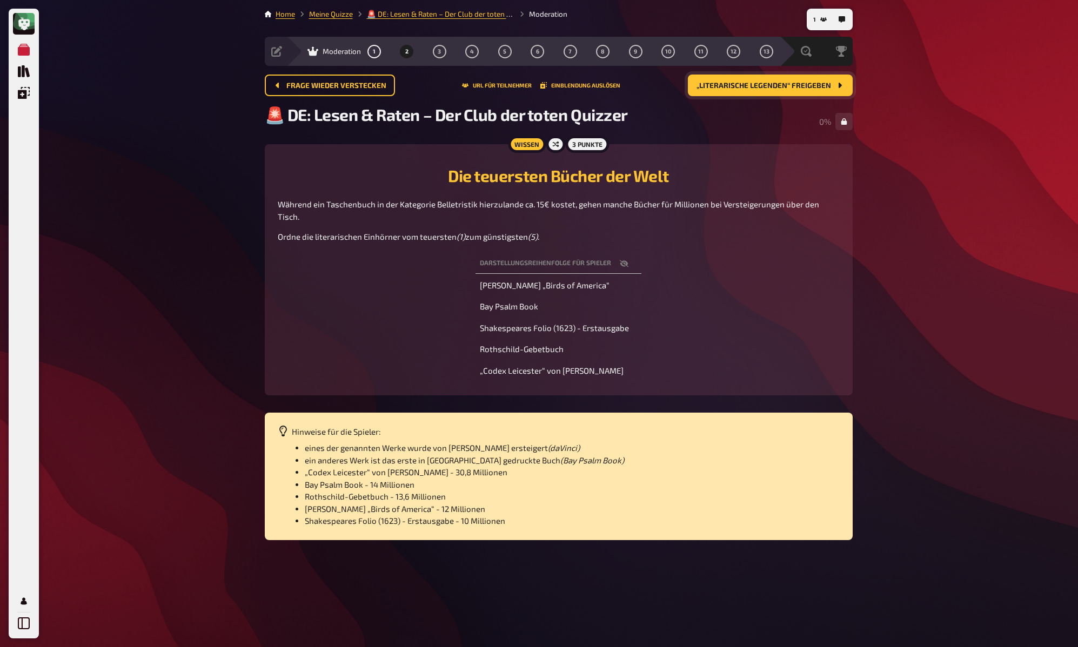
click at [758, 91] on button "„Literarische Legenden“ freigeben" at bounding box center [770, 86] width 165 height 22
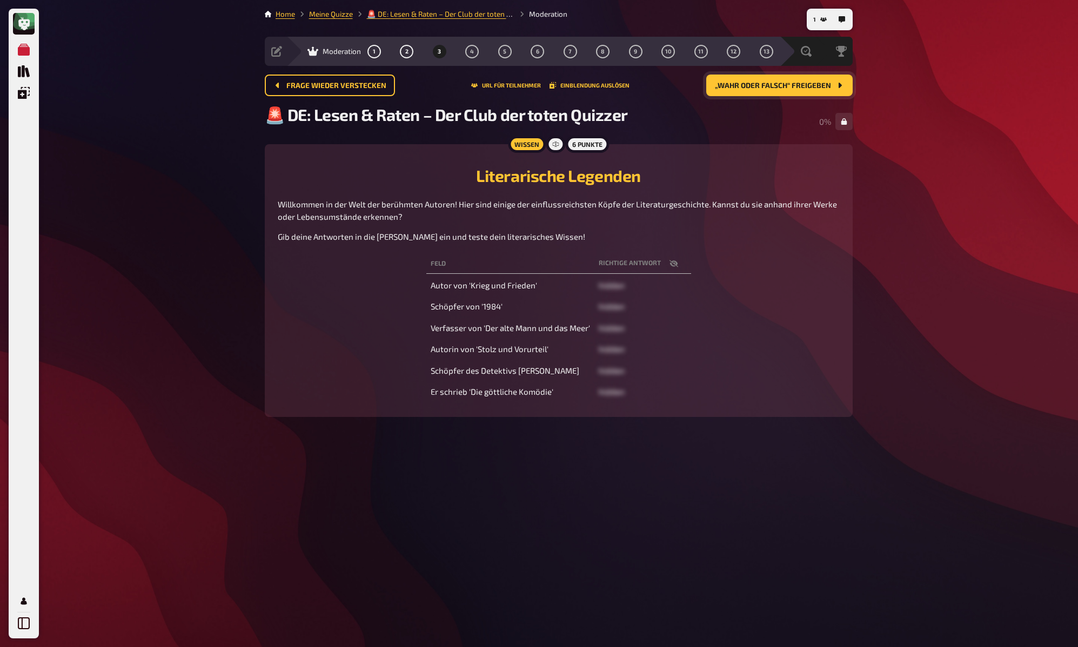
click at [804, 86] on span "„Wahr oder Falsch“ freigeben" at bounding box center [773, 86] width 116 height 8
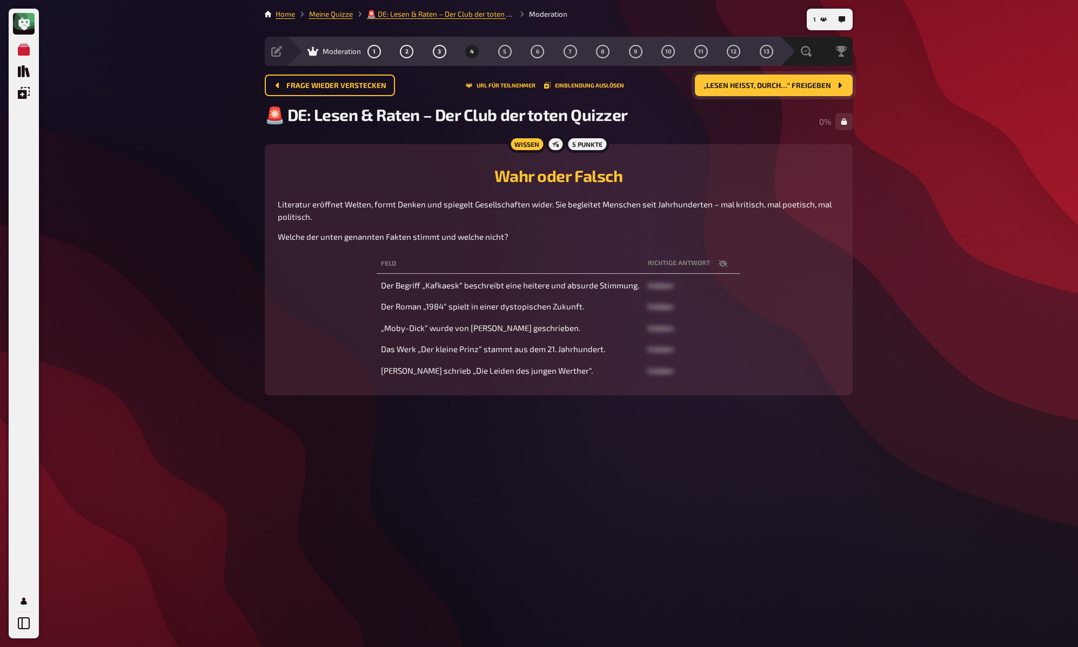
click at [797, 88] on span "„Lesen heißt, durch…“ freigeben" at bounding box center [768, 86] width 128 height 8
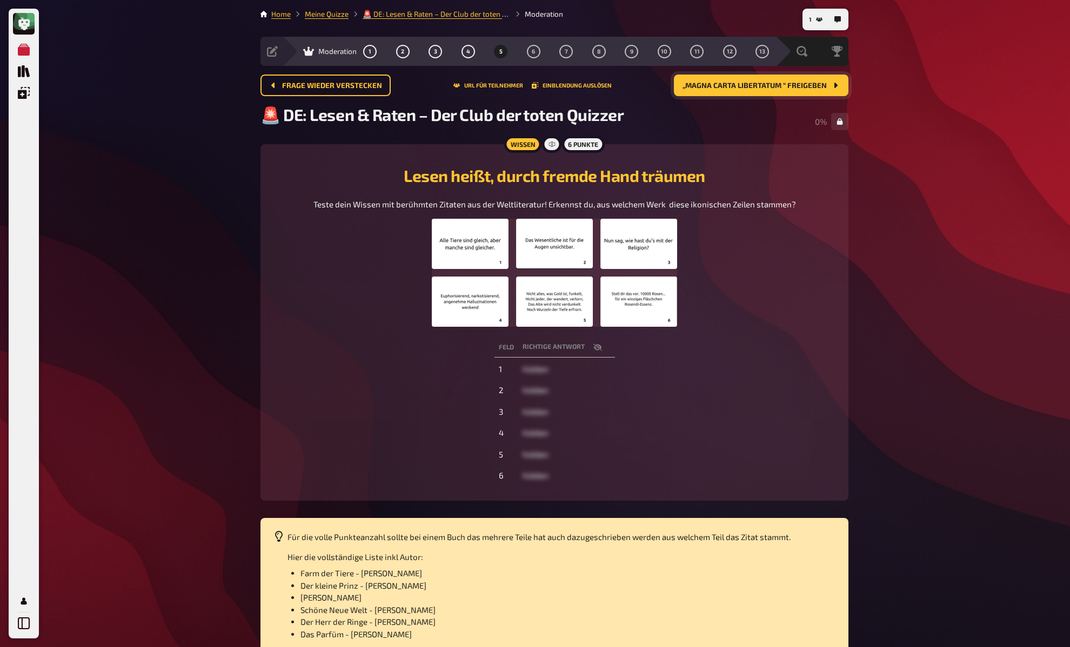
click at [797, 88] on span "„Magna Carta Libertatum “ freigeben" at bounding box center [755, 86] width 144 height 8
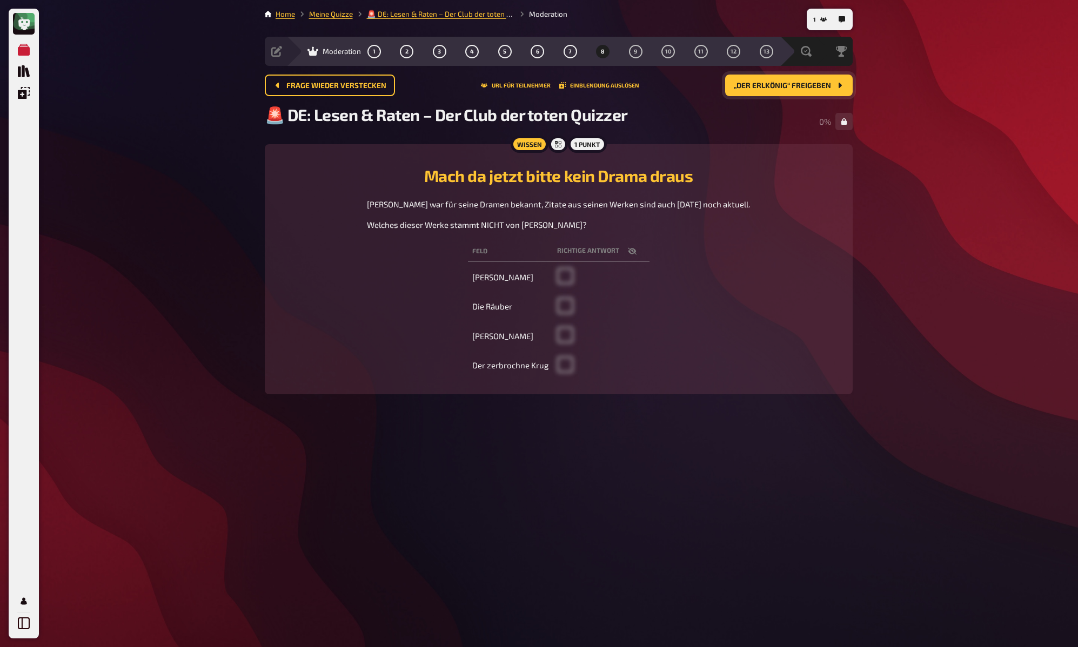
click at [797, 88] on span "„Der Erlkönig“ freigeben" at bounding box center [782, 86] width 97 height 8
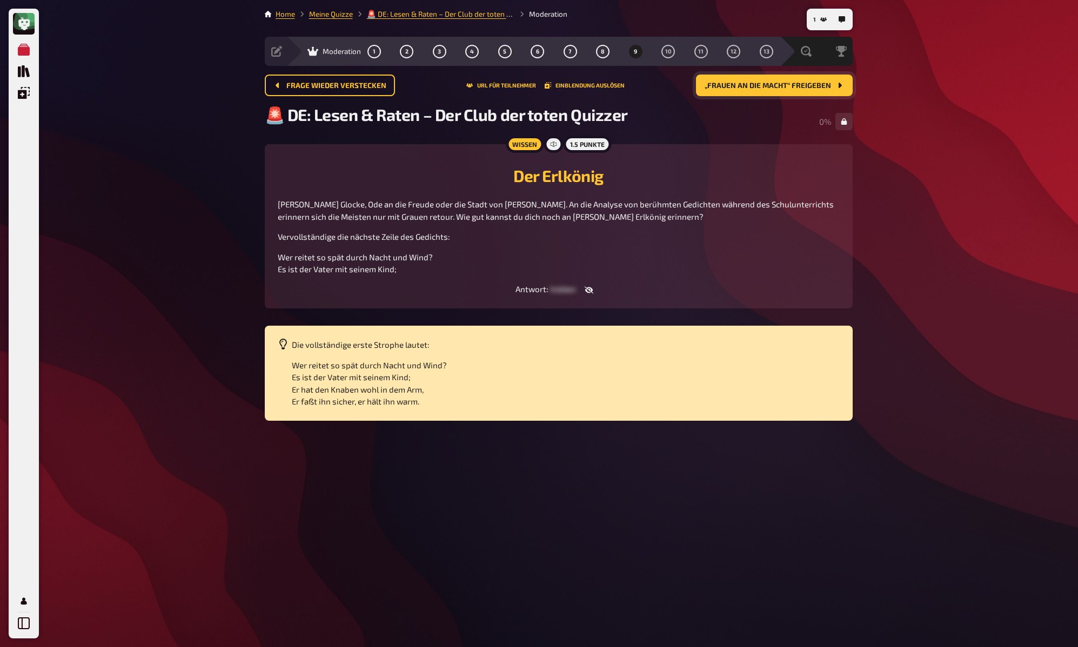
click at [797, 88] on span "„Frauen an die Macht“ freigeben" at bounding box center [768, 86] width 126 height 8
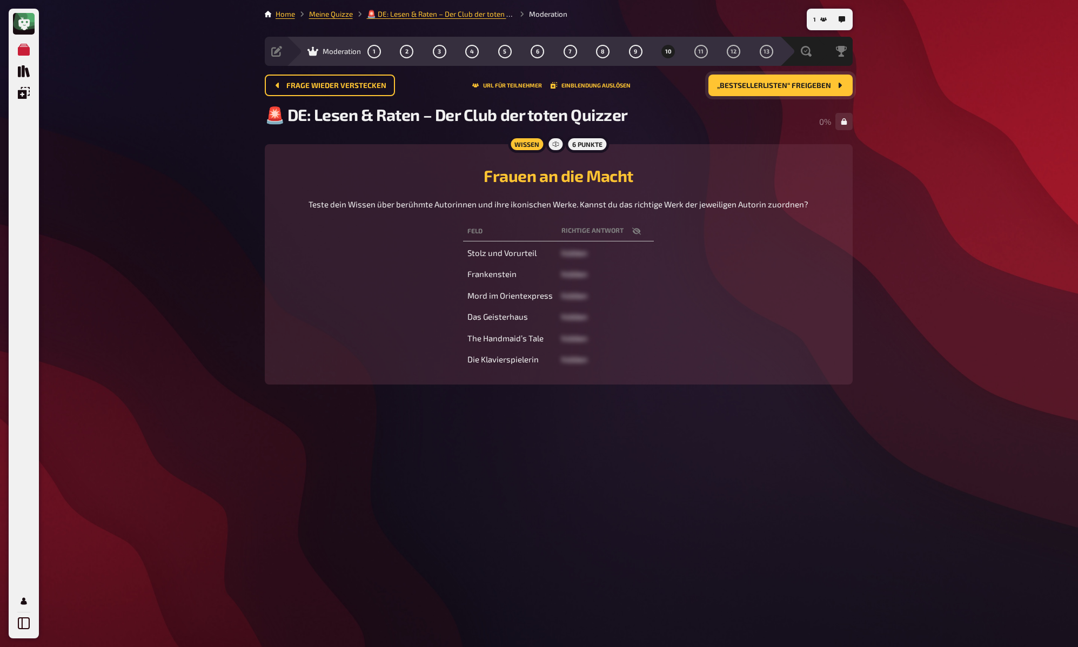
click at [797, 88] on span "„Bestsellerlisten“ freigeben" at bounding box center [774, 86] width 114 height 8
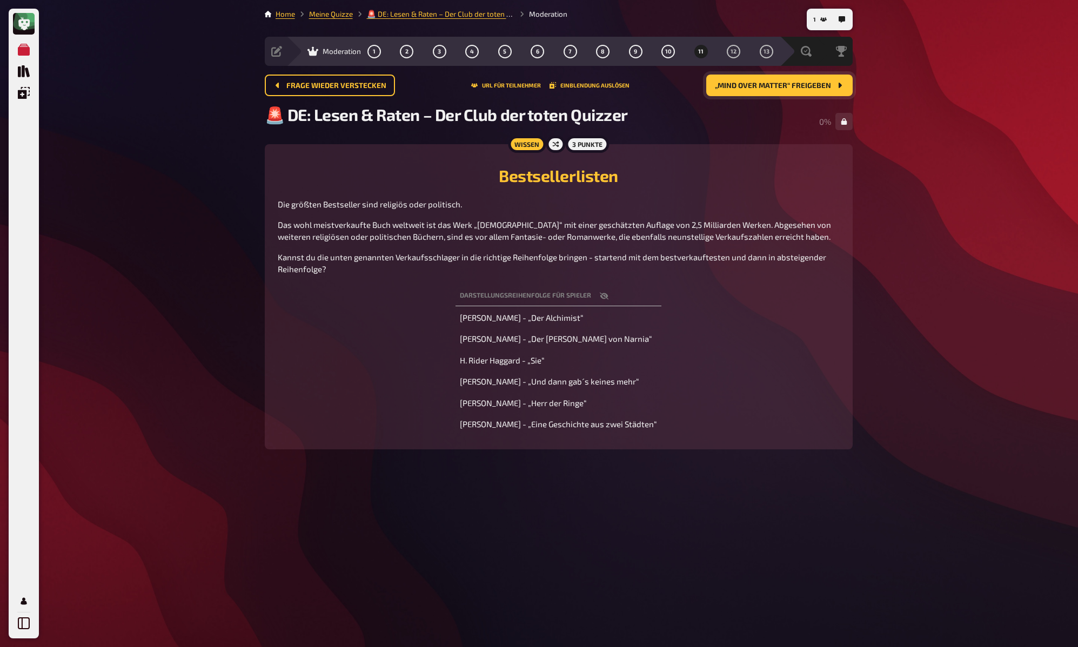
click at [814, 88] on span "„Mind over matter“ freigeben" at bounding box center [773, 86] width 116 height 8
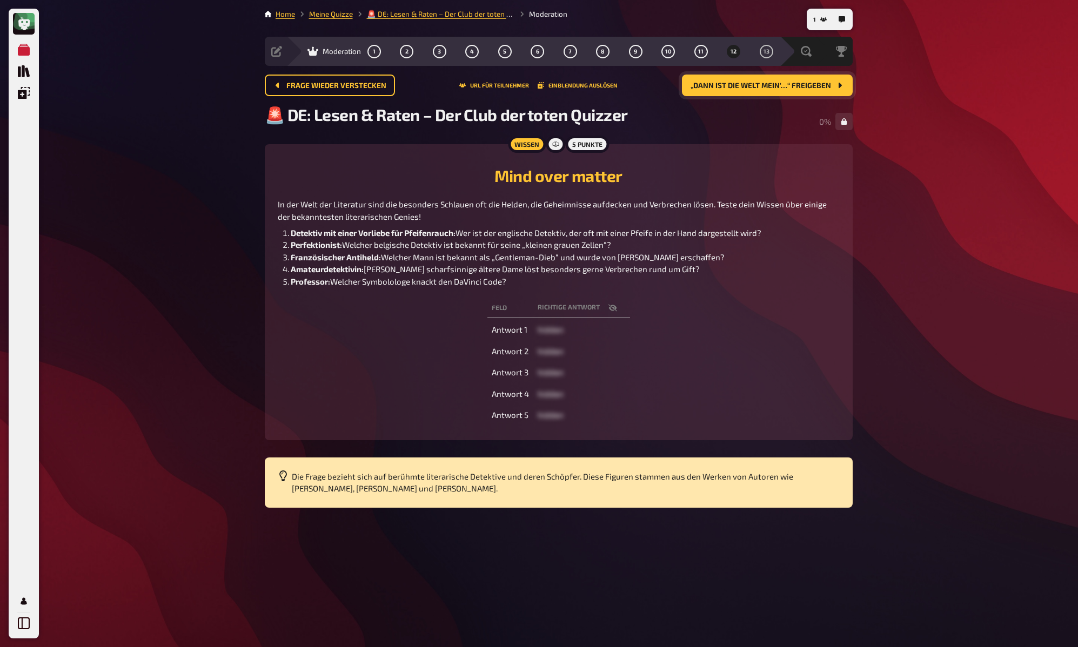
click at [812, 88] on span "„Dann ist die Welt mein'…“ freigeben" at bounding box center [761, 86] width 141 height 8
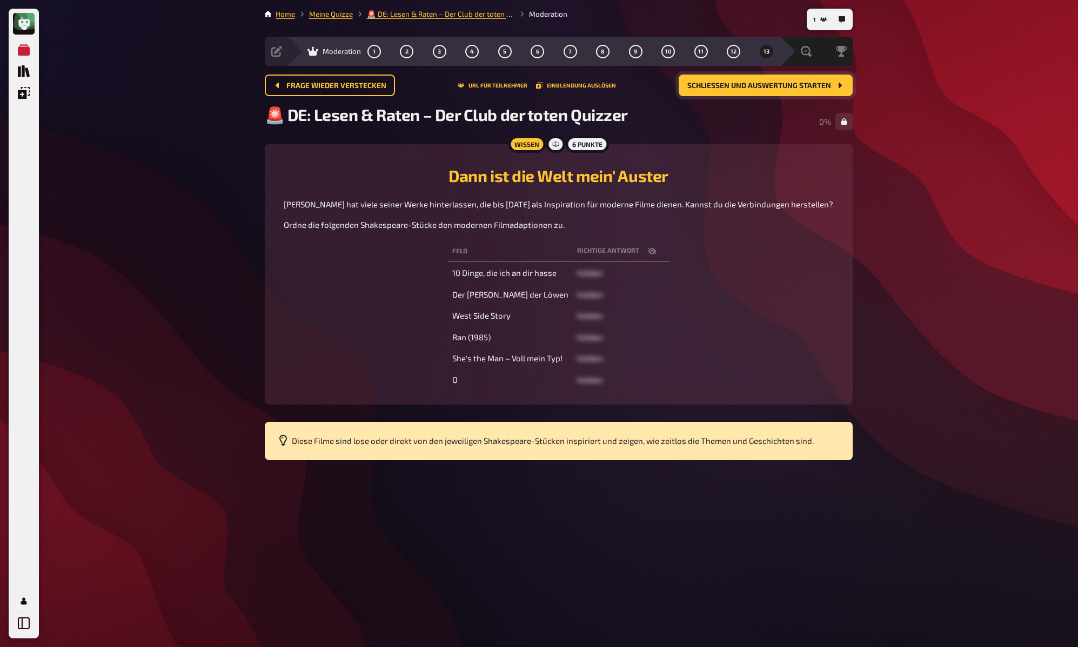
click at [808, 88] on span "Schließen und Auswertung starten" at bounding box center [759, 86] width 144 height 8
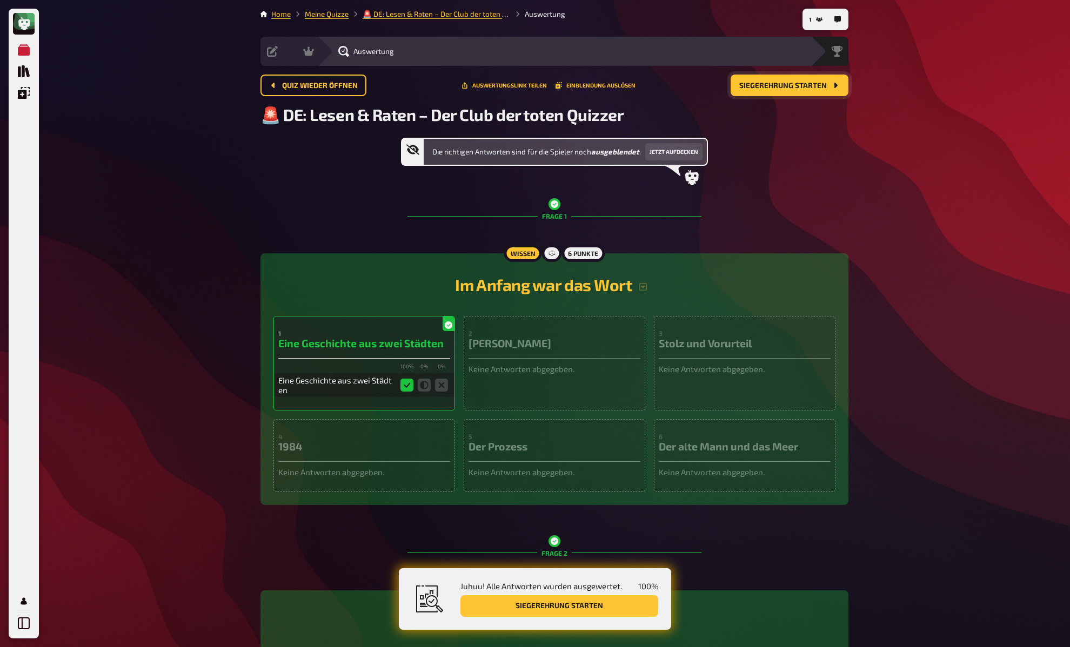
click at [808, 88] on span "Siegerehrung starten" at bounding box center [783, 86] width 88 height 8
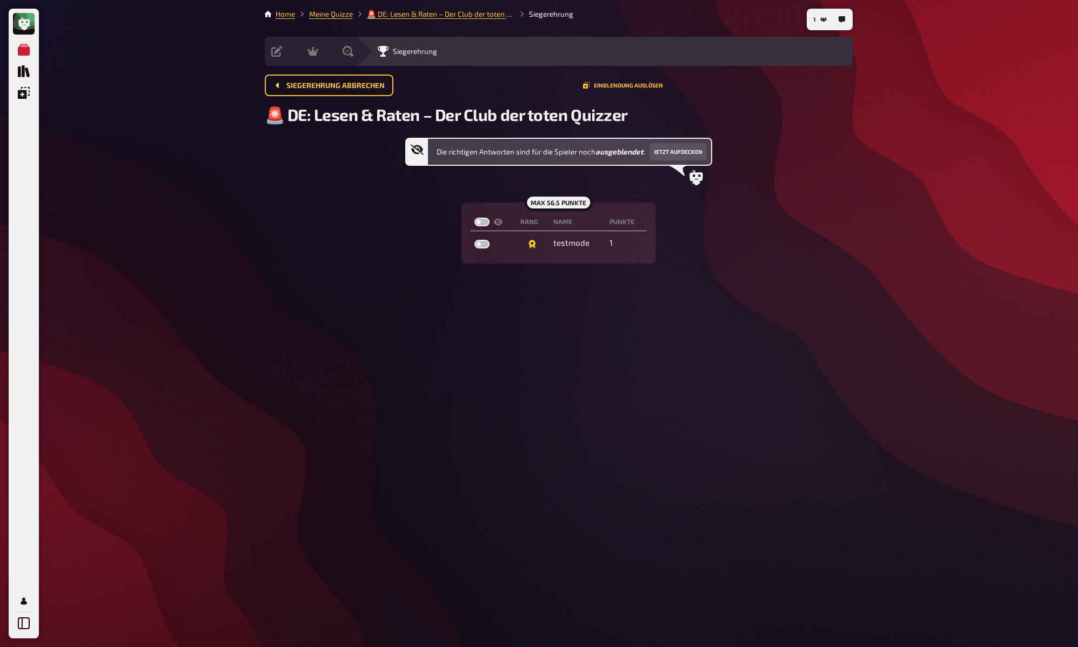
click at [846, 137] on main "Home Meine Quizze 🚨 DE: Lesen & Raten – Der Club der toten Quizzer Siegerehrung…" at bounding box center [559, 136] width 588 height 255
click at [845, 135] on main "Home Meine Quizze 🚨 DE: Lesen & Raten – Der Club der toten Quizzer Siegerehrung…" at bounding box center [559, 136] width 588 height 255
click at [280, 155] on div "Die richtigen Antworten sind für die Spieler noch ausgeblendet . Jetzt aufdecke…" at bounding box center [559, 201] width 588 height 126
click at [320, 14] on link "Meine Quizze" at bounding box center [331, 14] width 44 height 9
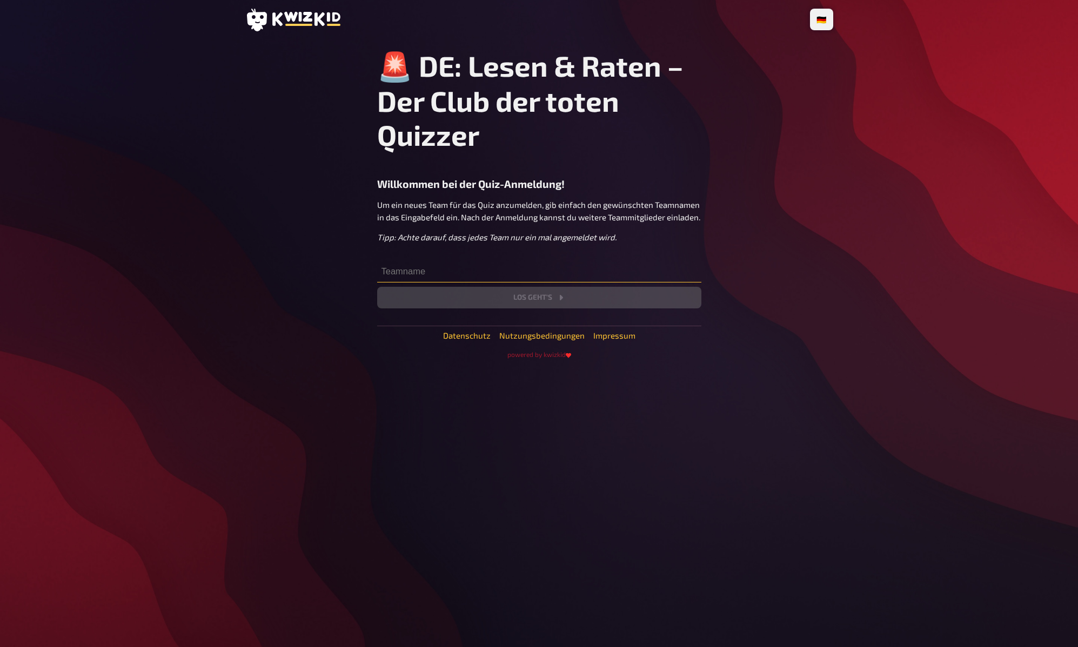
click at [458, 267] on input "text" at bounding box center [539, 272] width 324 height 22
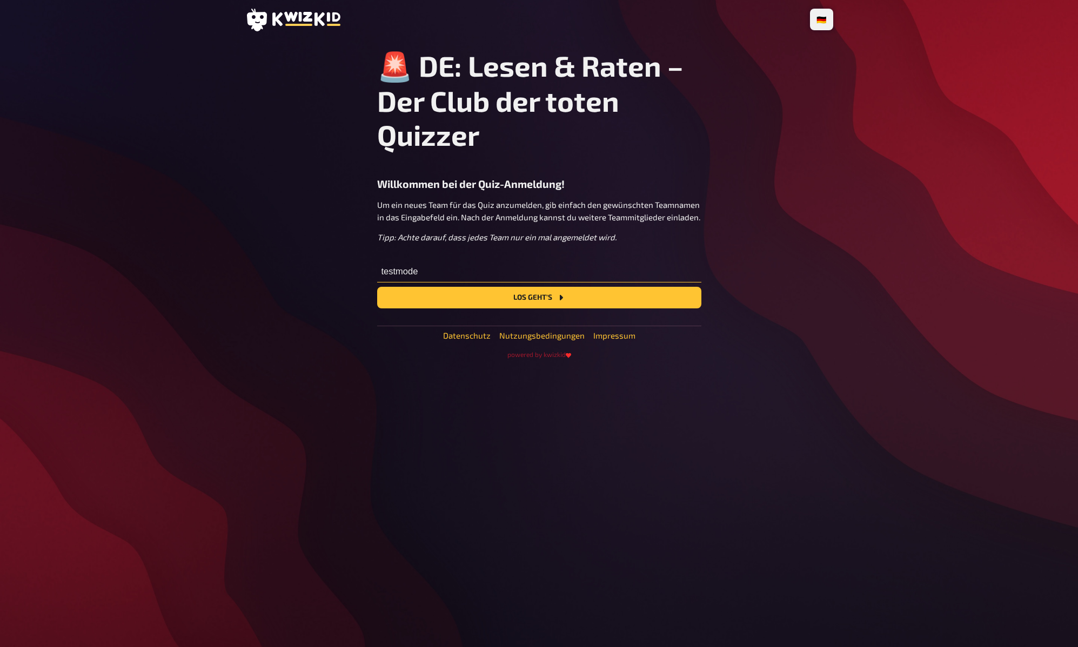
type input "testmode"
click at [377, 287] on button "Los geht's" at bounding box center [539, 298] width 324 height 22
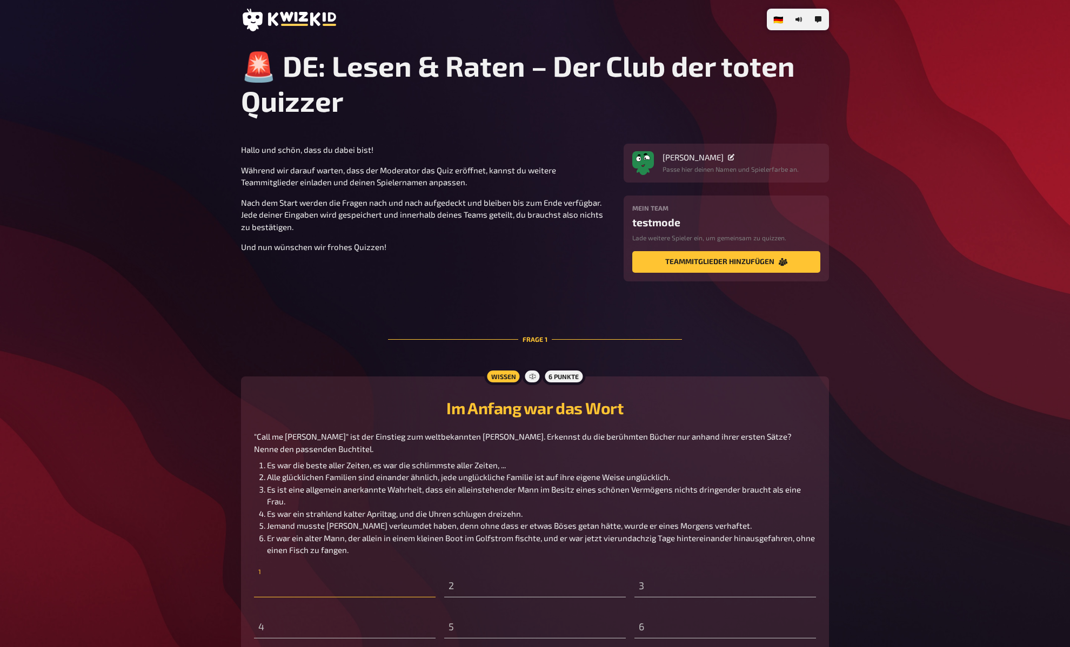
click at [377, 586] on input "text" at bounding box center [345, 587] width 182 height 22
paste input "Eine Geschichte aus zwei Städten"
type input "Eine Geschichte aus zwei Städten"
click at [345, 279] on section "Hallo und schön, dass du dabei bist! Während wir darauf warten, dass der Modera…" at bounding box center [535, 213] width 588 height 138
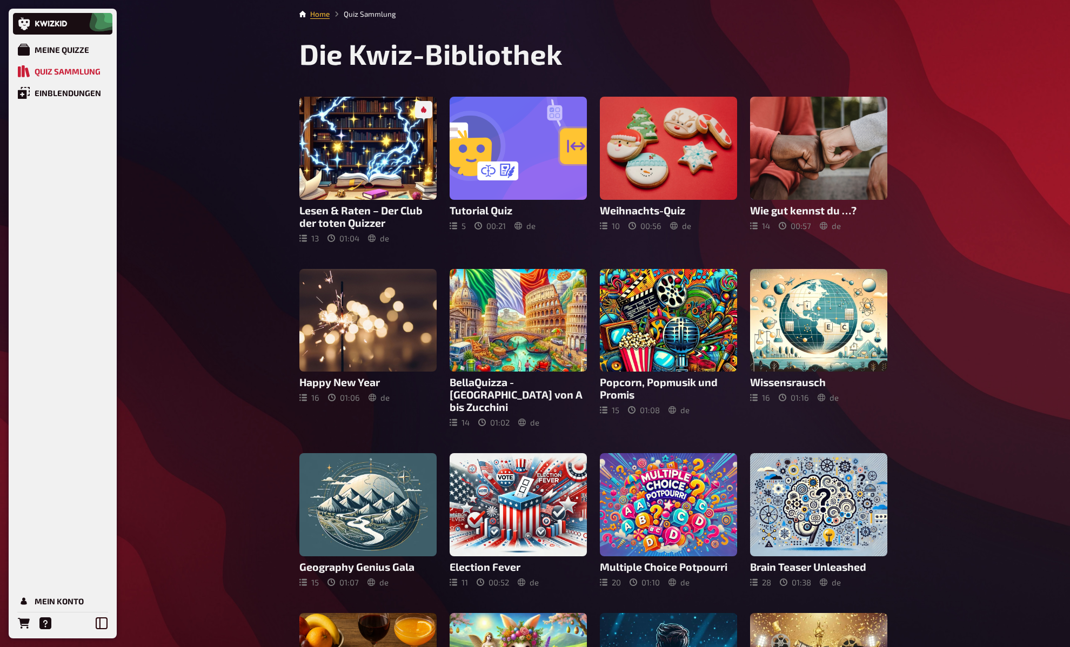
click at [242, 136] on div "Meine Quizze Quiz Sammlung Einblendungen Mein Konto Home Quiz Sammlung Die Kwiz…" at bounding box center [535, 485] width 1070 height 971
